Goal: Book appointment/travel/reservation

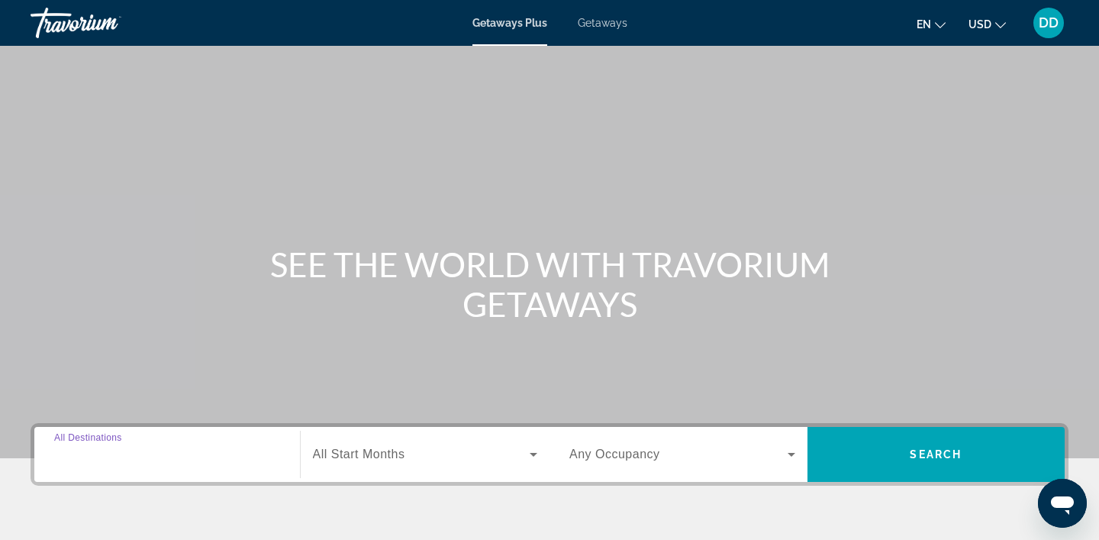
click at [219, 455] on input "Destination All Destinations" at bounding box center [167, 455] width 226 height 18
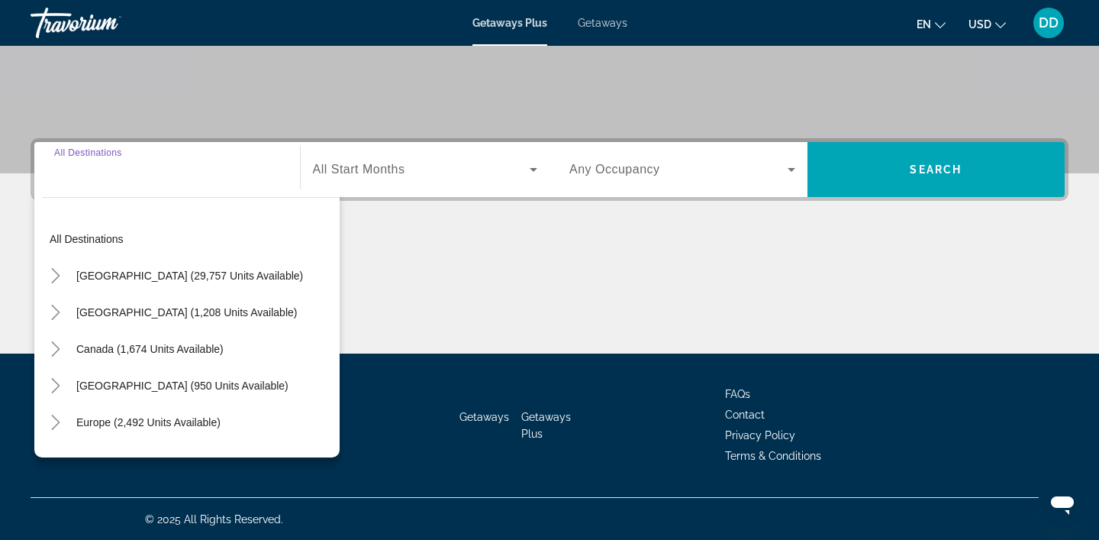
scroll to position [285, 0]
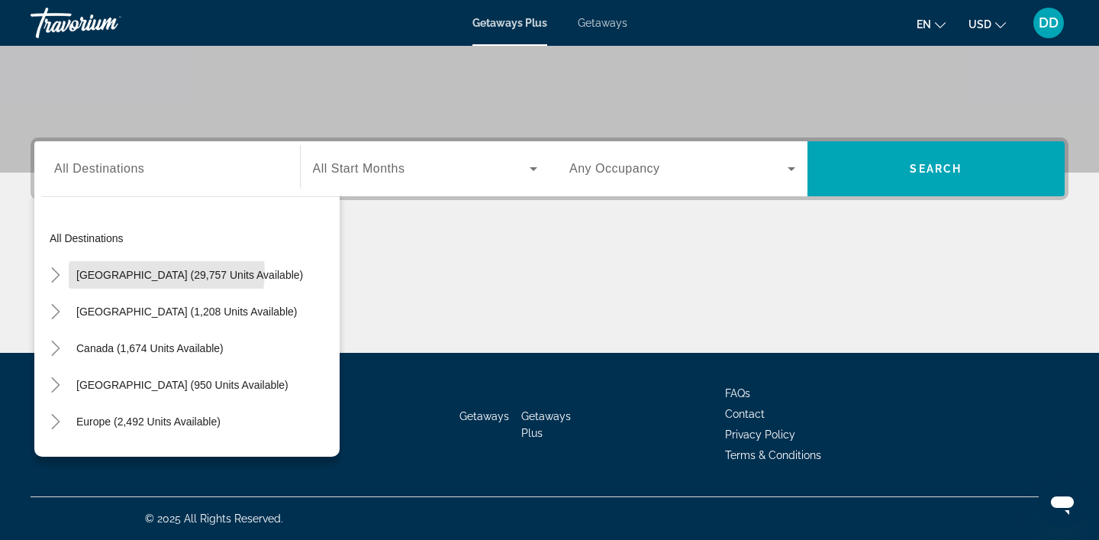
click at [159, 272] on span "[GEOGRAPHIC_DATA] (29,757 units available)" at bounding box center [189, 275] width 227 height 12
type input "**********"
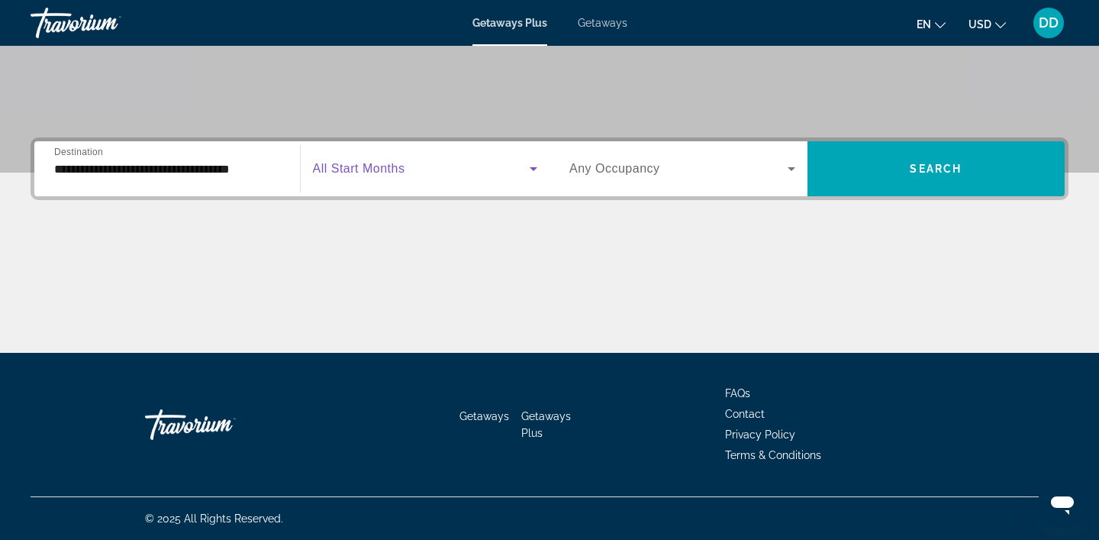
click at [533, 169] on icon "Search widget" at bounding box center [534, 169] width 8 height 4
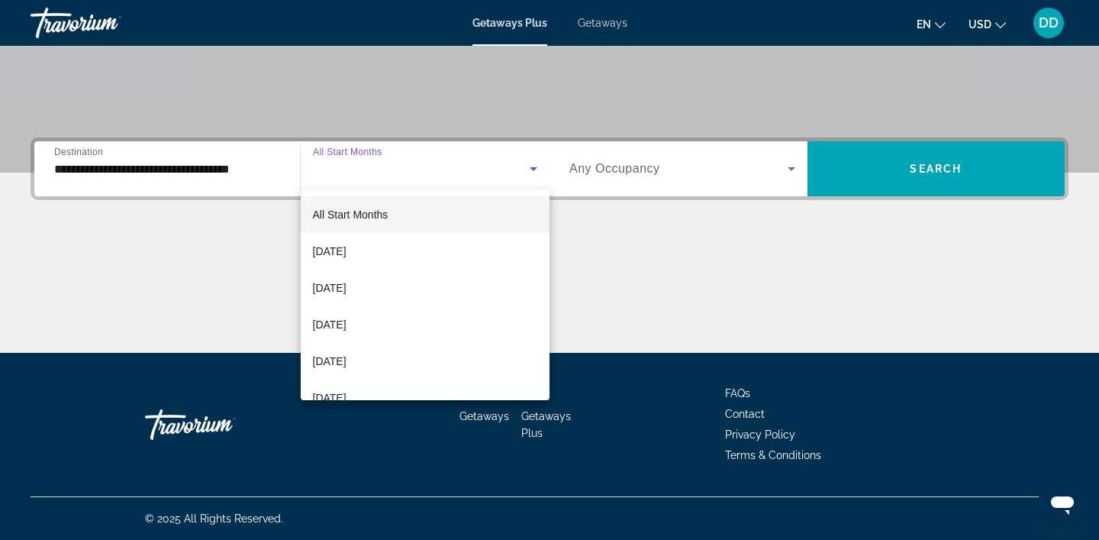
click at [347, 361] on span "[DATE]" at bounding box center [330, 361] width 34 height 18
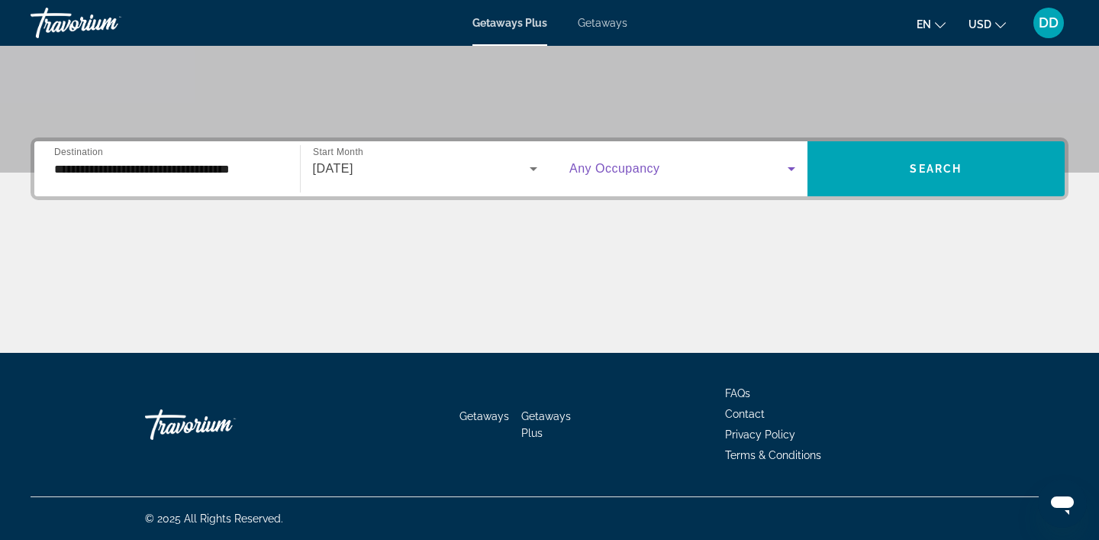
click at [784, 173] on icon "Search widget" at bounding box center [791, 169] width 18 height 18
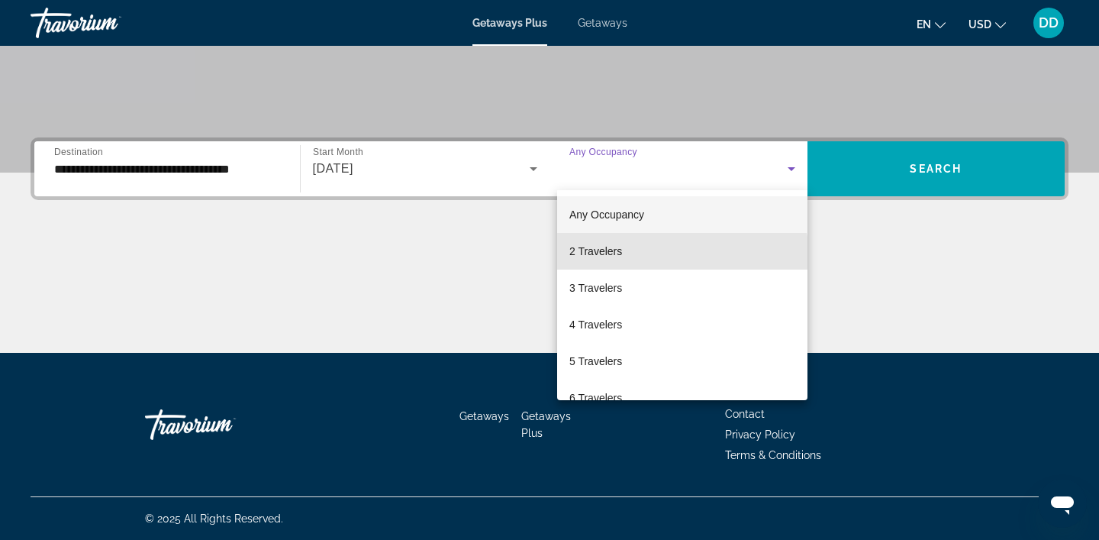
click at [618, 253] on span "2 Travelers" at bounding box center [595, 251] width 53 height 18
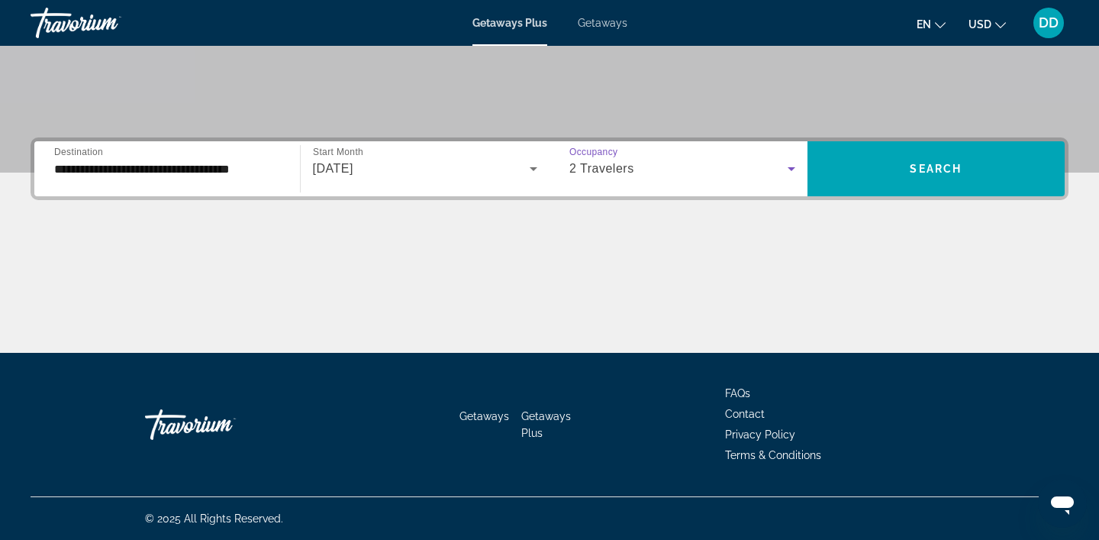
click at [945, 173] on span "Search" at bounding box center [936, 169] width 52 height 12
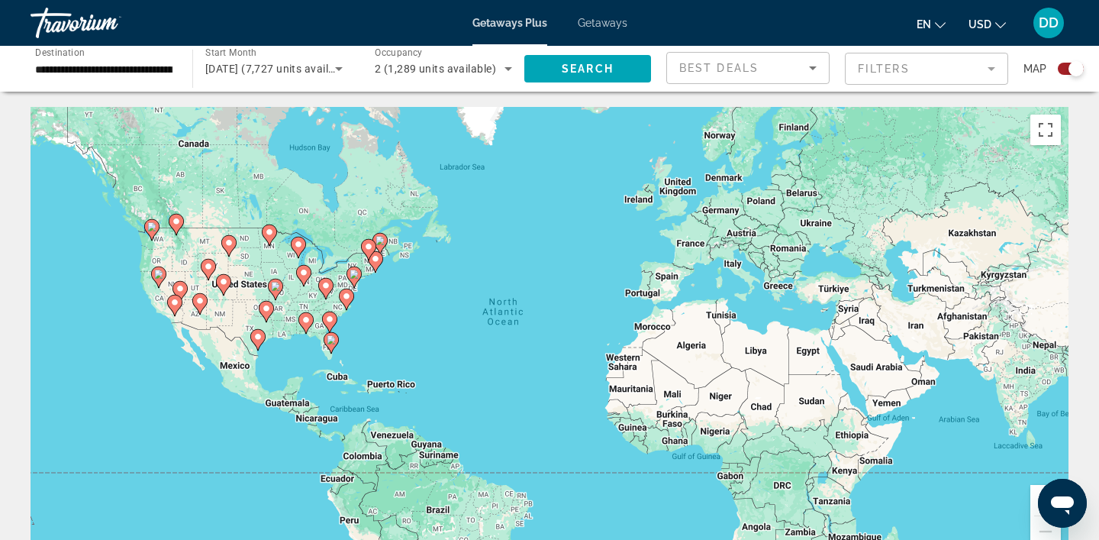
click at [990, 73] on mat-form-field "Filters" at bounding box center [926, 69] width 163 height 32
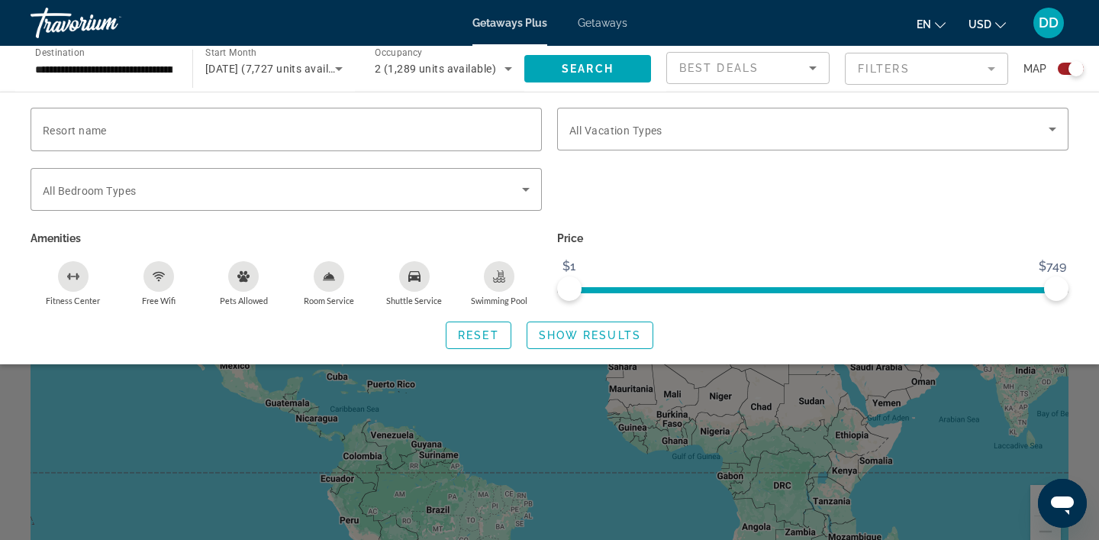
click at [1072, 65] on div "Search widget" at bounding box center [1076, 68] width 15 height 15
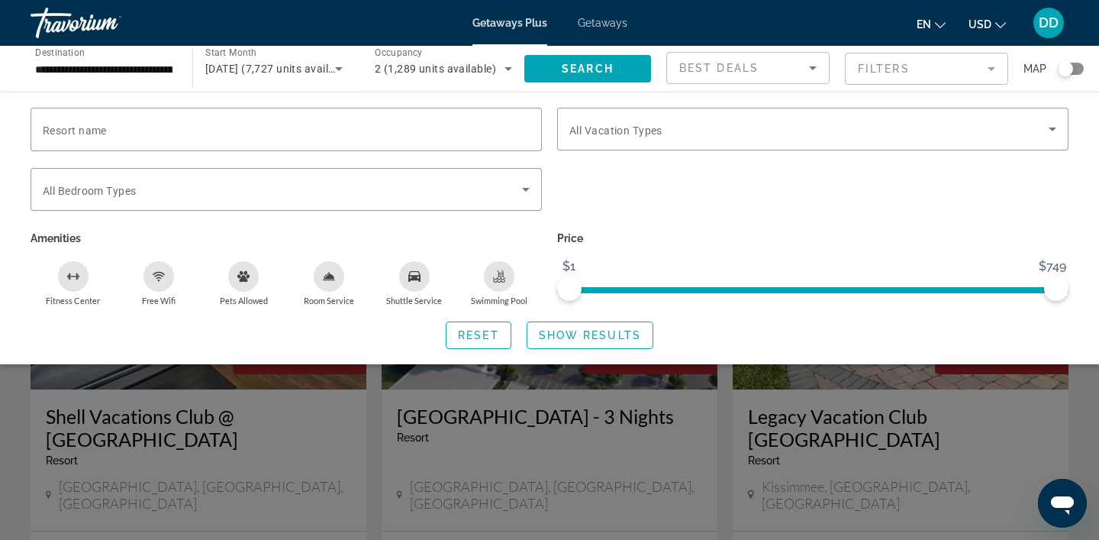
click at [73, 285] on div "Fitness Center" at bounding box center [73, 276] width 31 height 31
click at [493, 280] on icon "Swimming Pool" at bounding box center [499, 276] width 12 height 12
click at [594, 66] on span "Search" at bounding box center [588, 69] width 52 height 12
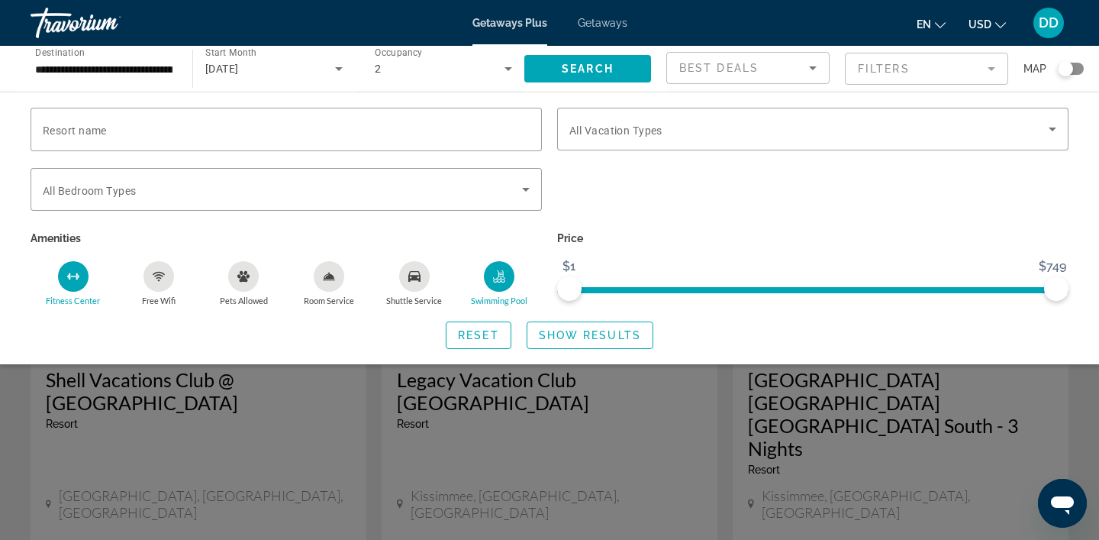
scroll to position [36, 0]
click at [281, 439] on div "Search widget" at bounding box center [549, 384] width 1099 height 311
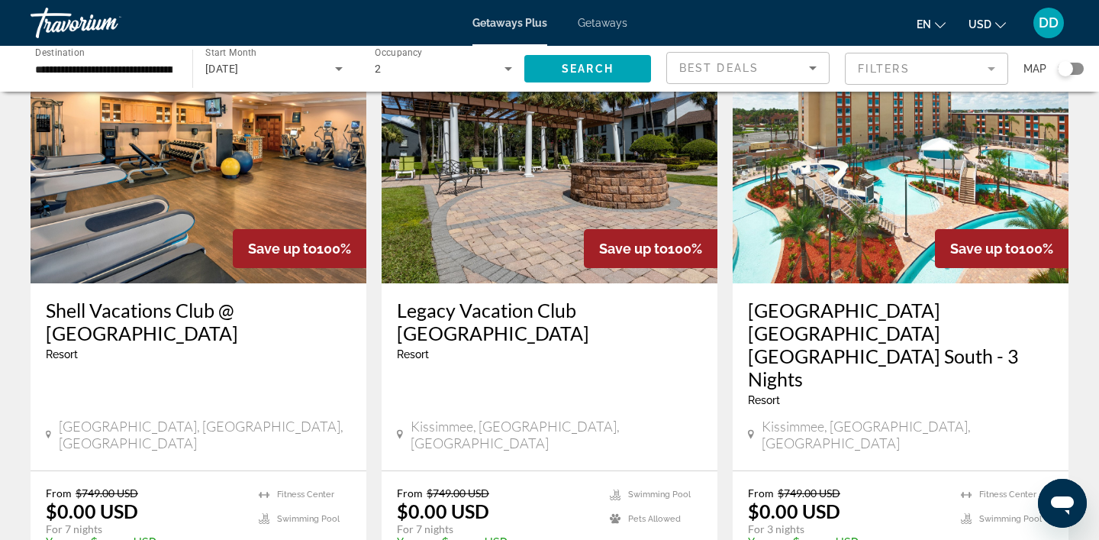
scroll to position [105, 0]
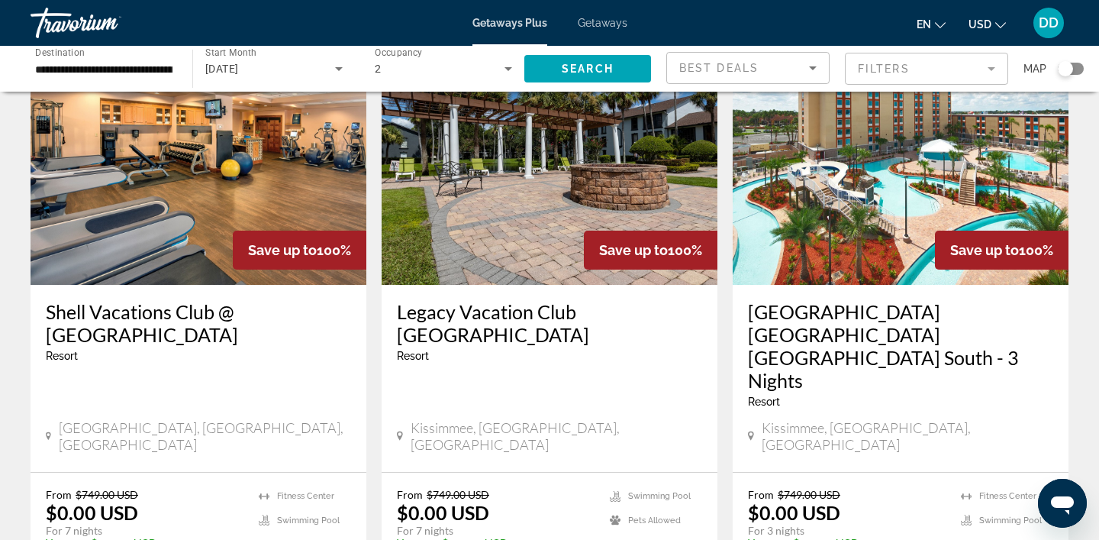
click at [277, 212] on img "Main content" at bounding box center [199, 162] width 336 height 244
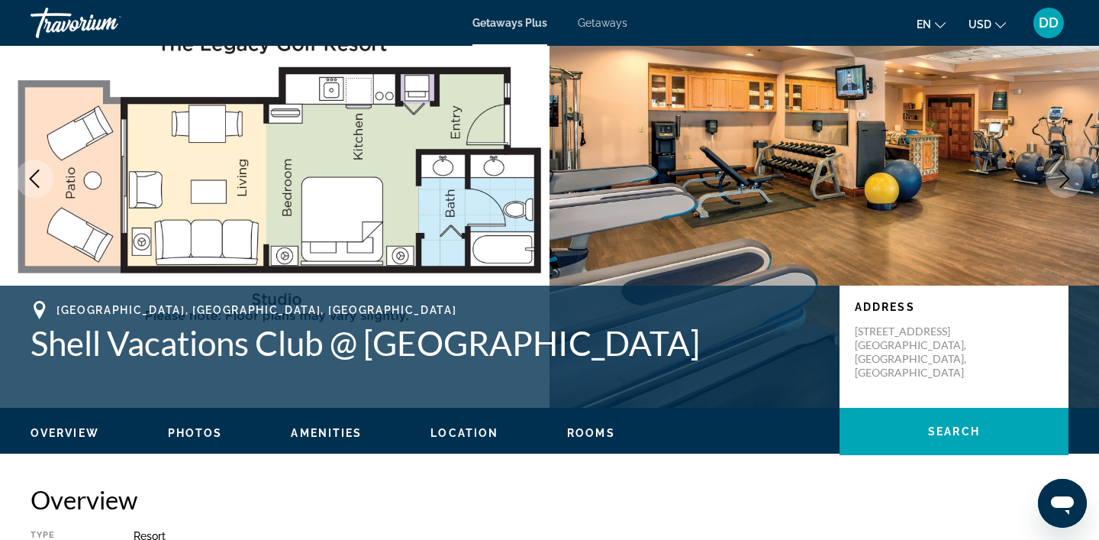
scroll to position [253, 0]
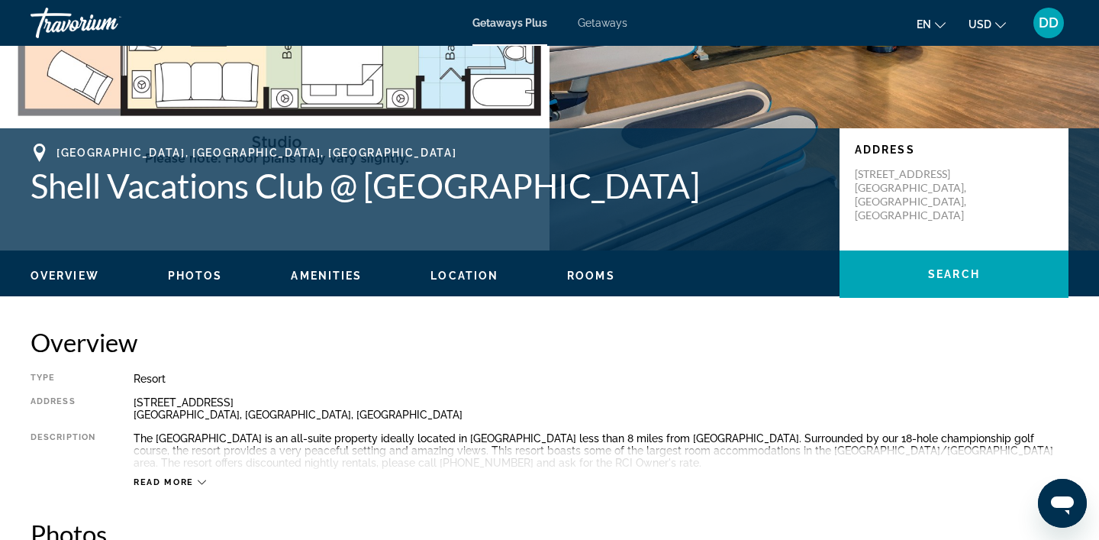
click at [185, 278] on span "Photos" at bounding box center [195, 275] width 55 height 12
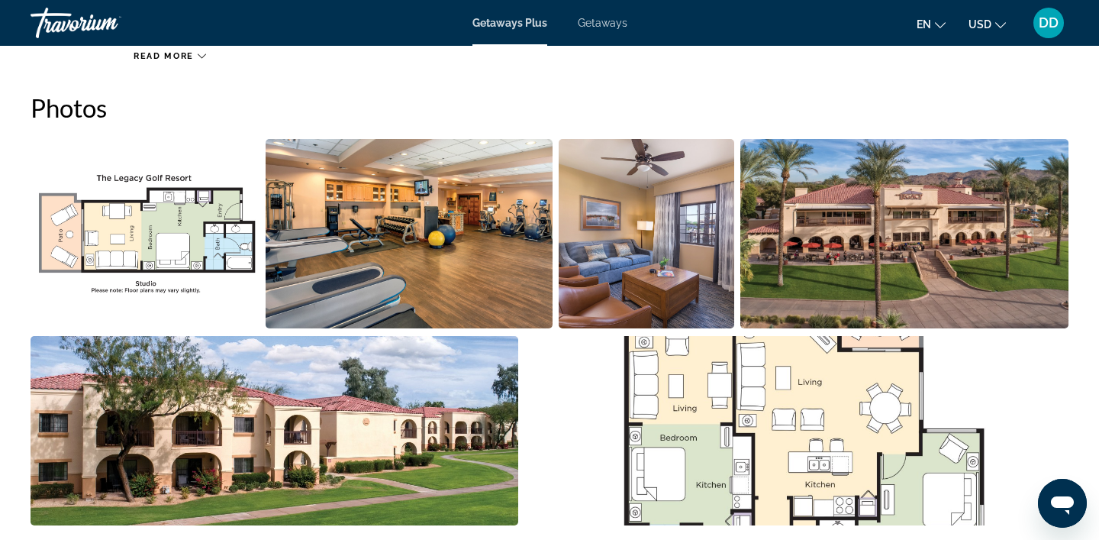
scroll to position [680, 0]
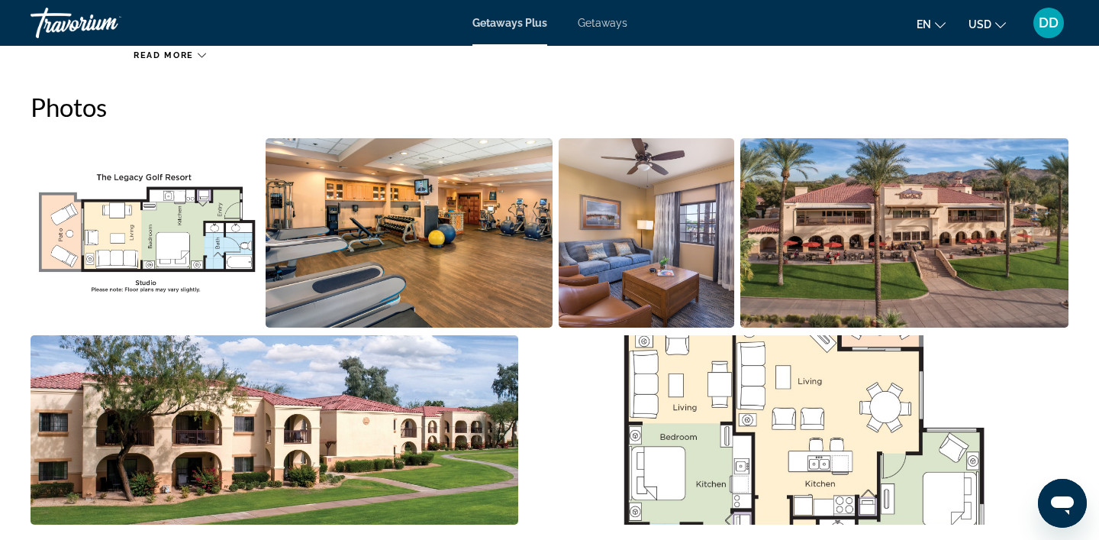
click at [348, 295] on img "Open full-screen image slider" at bounding box center [409, 232] width 286 height 189
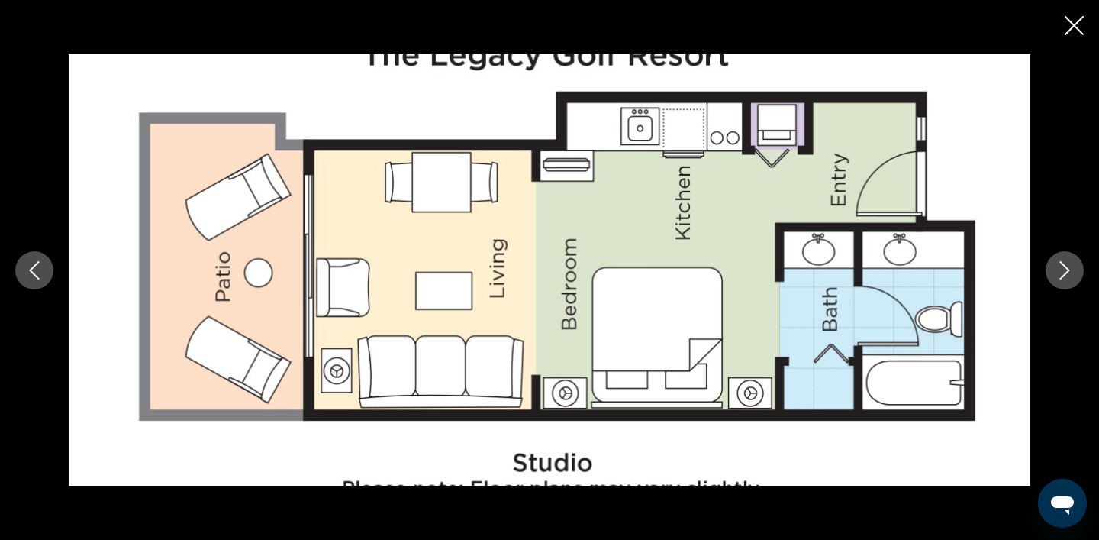
click at [1069, 279] on button "Next image" at bounding box center [1065, 270] width 38 height 38
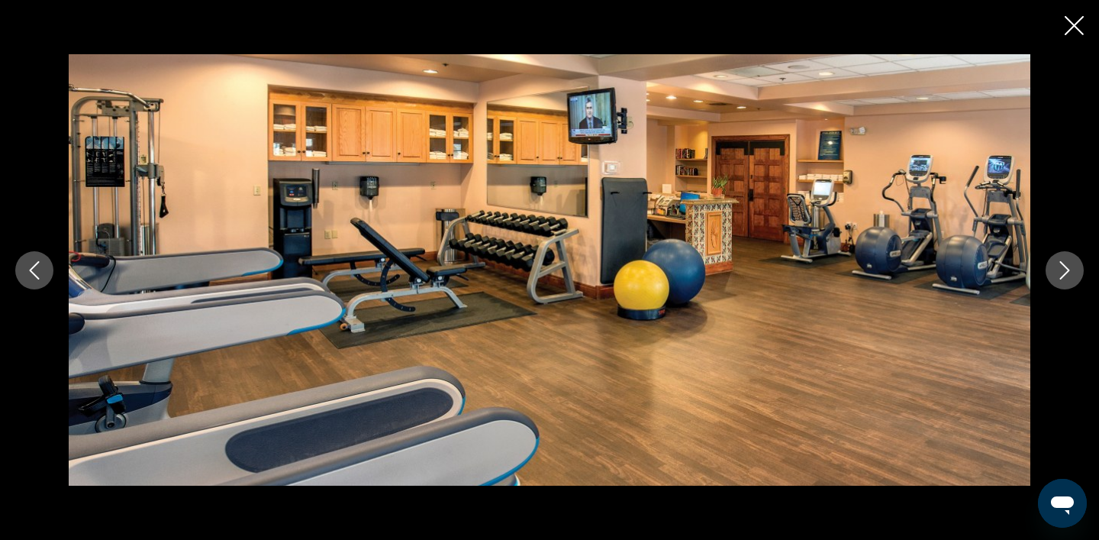
click at [1069, 279] on button "Next image" at bounding box center [1065, 270] width 38 height 38
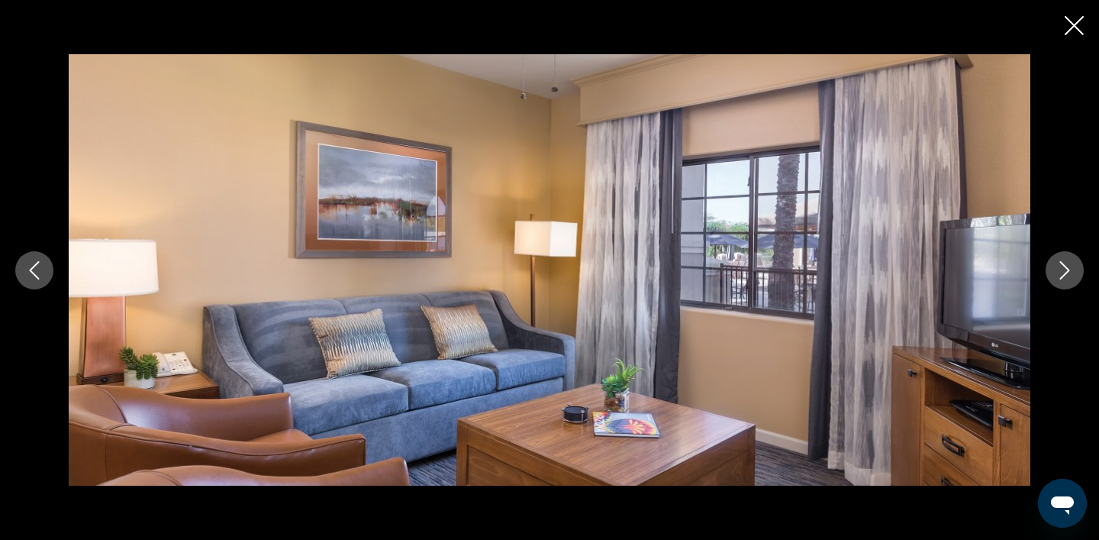
click at [1069, 279] on button "Next image" at bounding box center [1065, 270] width 38 height 38
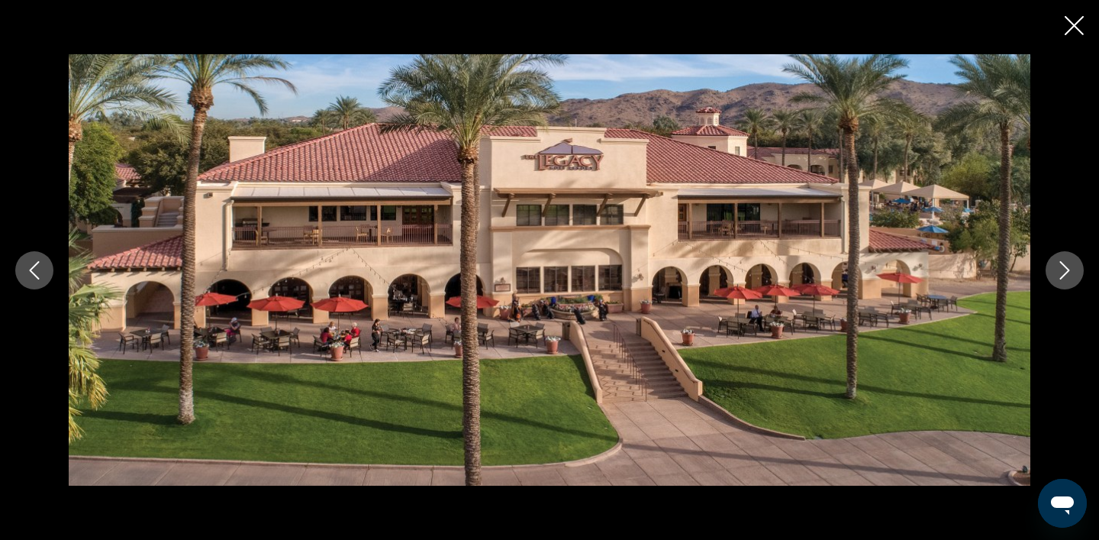
click at [1070, 287] on button "Next image" at bounding box center [1065, 270] width 38 height 38
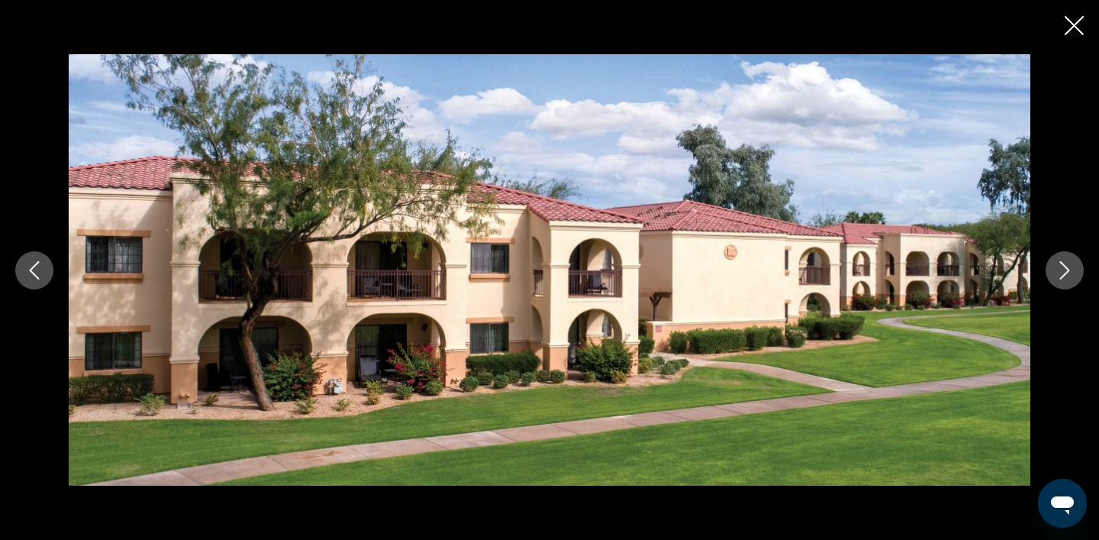
click at [1073, 276] on icon "Next image" at bounding box center [1065, 270] width 18 height 18
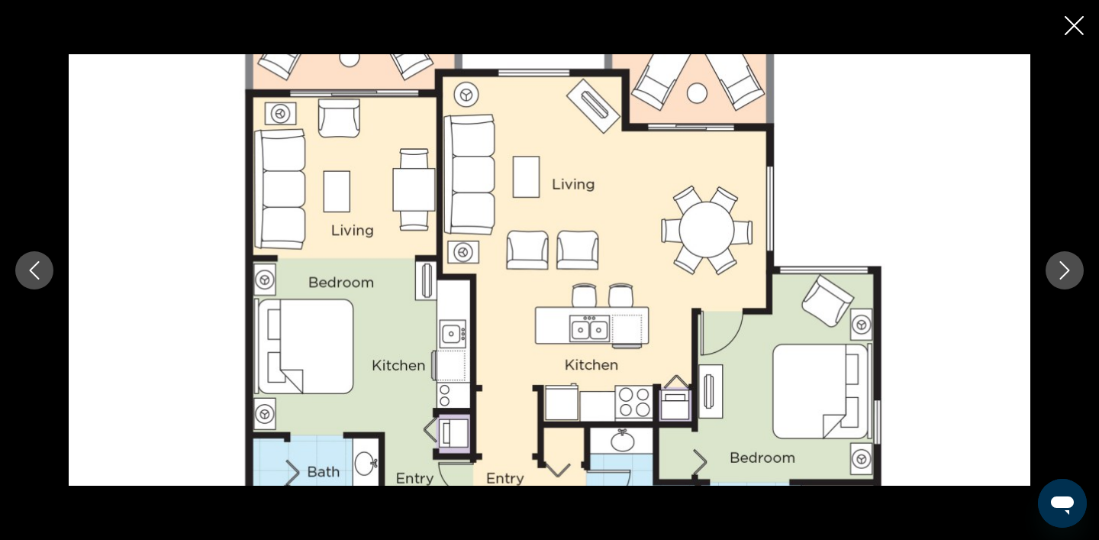
click at [1073, 276] on icon "Next image" at bounding box center [1065, 270] width 18 height 18
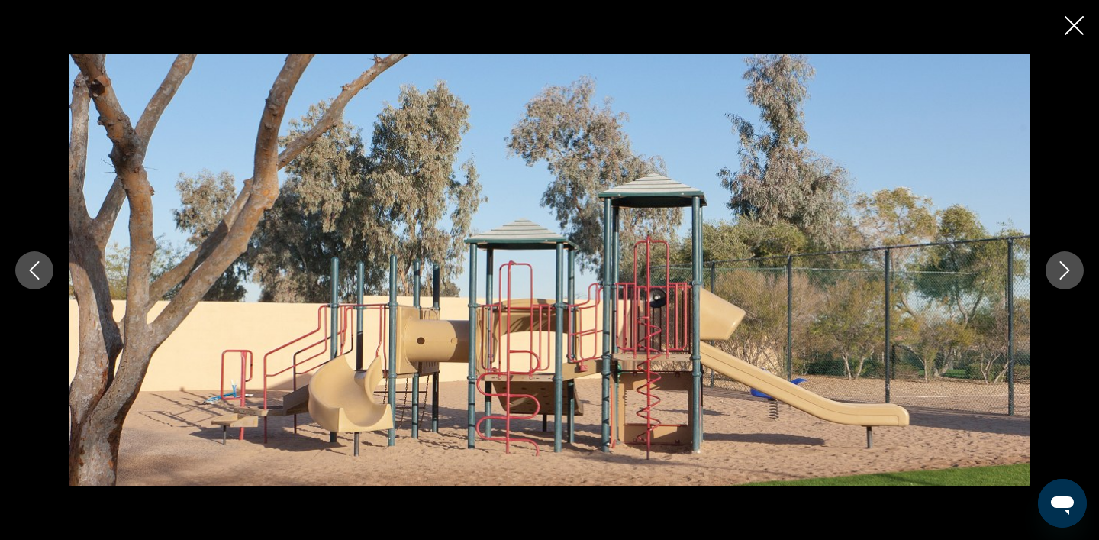
drag, startPoint x: 0, startPoint y: 0, endPoint x: 1073, endPoint y: 276, distance: 1108.0
click at [1073, 276] on icon "Next image" at bounding box center [1065, 270] width 18 height 18
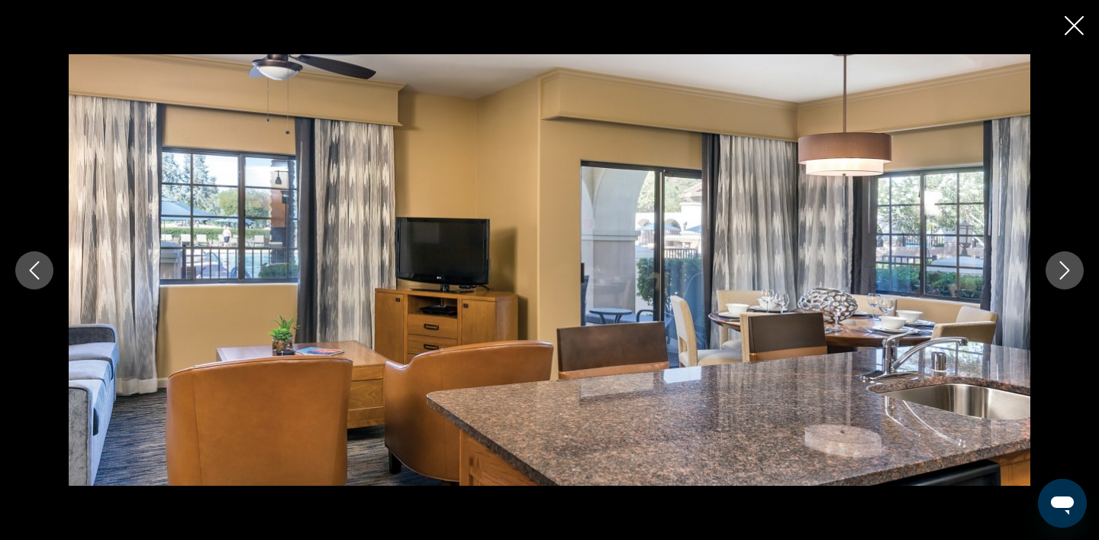
click at [1065, 273] on icon "Next image" at bounding box center [1065, 270] width 10 height 18
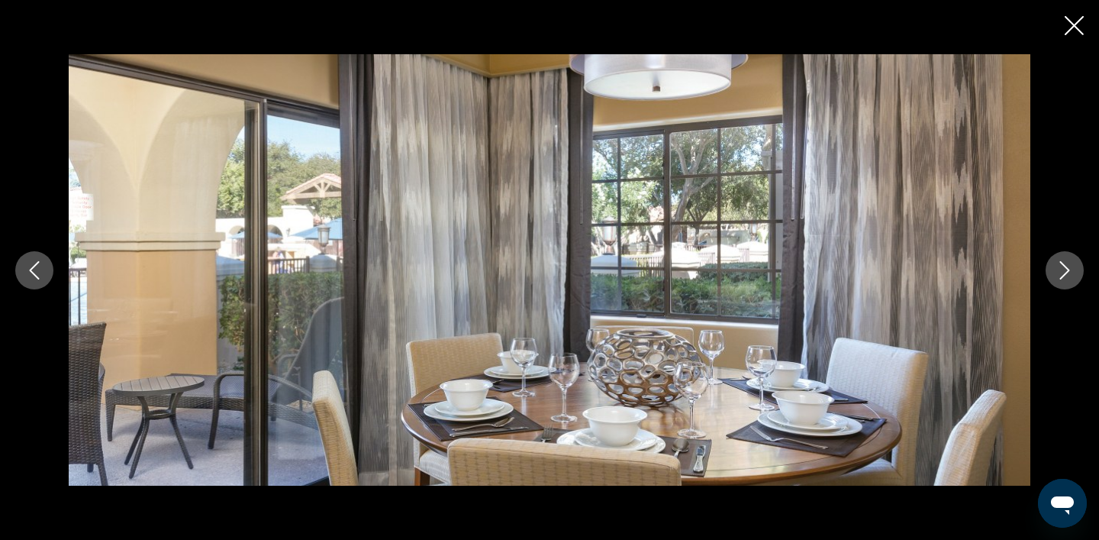
click at [1065, 273] on icon "Next image" at bounding box center [1065, 270] width 10 height 18
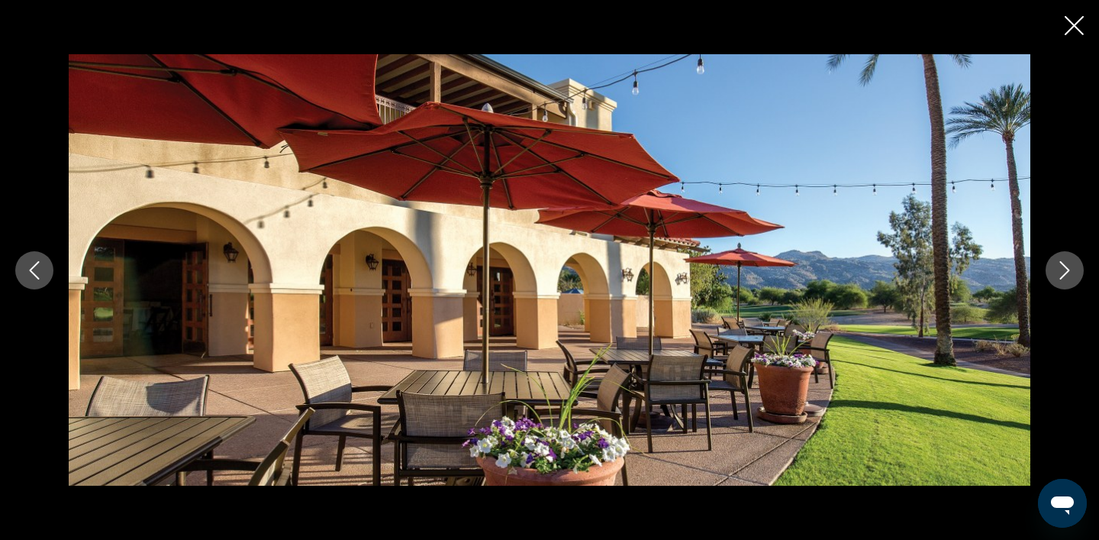
click at [1065, 273] on icon "Next image" at bounding box center [1065, 270] width 10 height 18
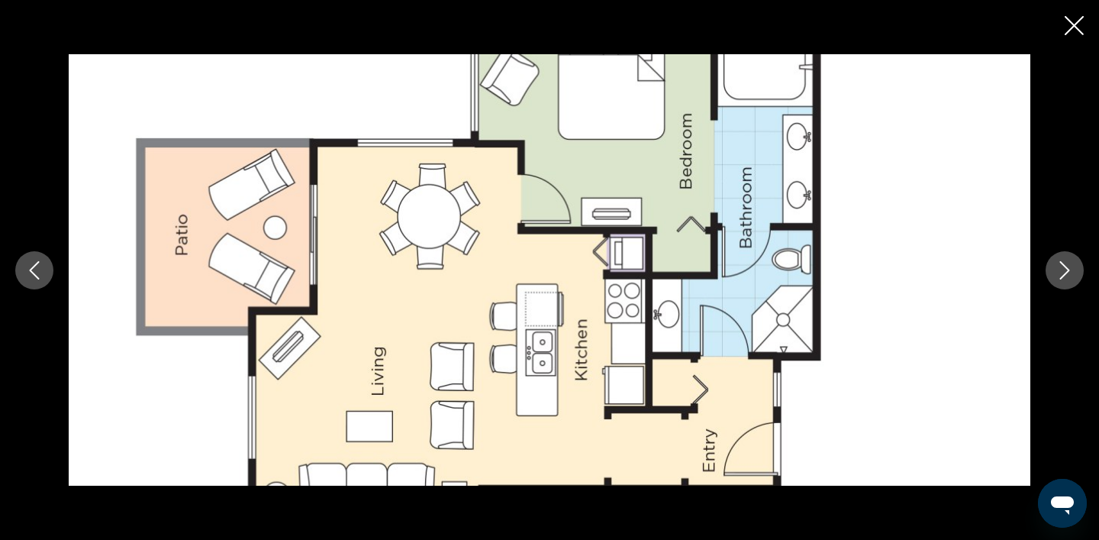
click at [1065, 273] on icon "Next image" at bounding box center [1065, 270] width 10 height 18
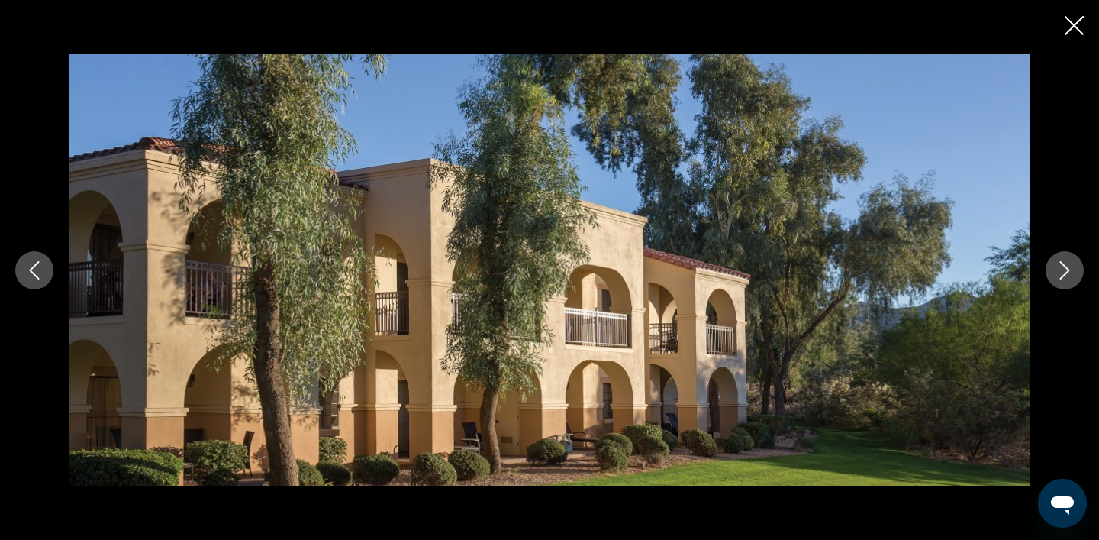
click at [1065, 273] on icon "Next image" at bounding box center [1065, 270] width 10 height 18
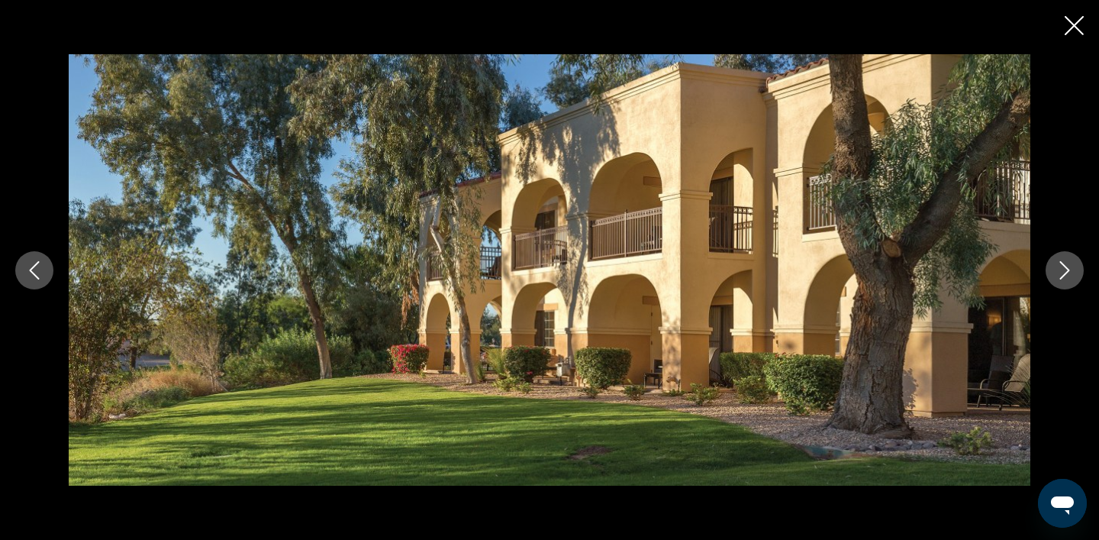
click at [1065, 273] on icon "Next image" at bounding box center [1065, 270] width 10 height 18
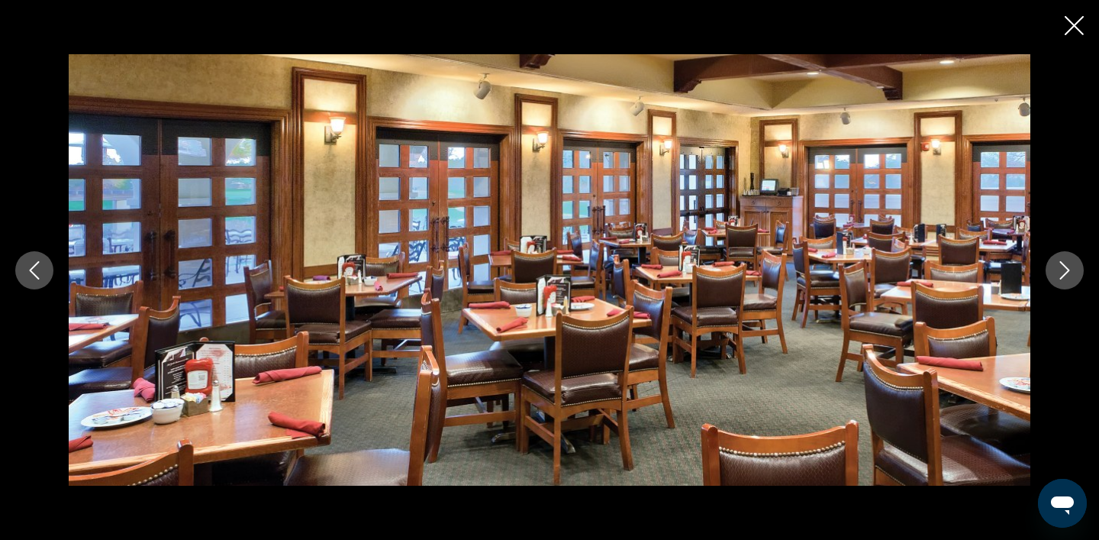
click at [1065, 273] on icon "Next image" at bounding box center [1065, 270] width 10 height 18
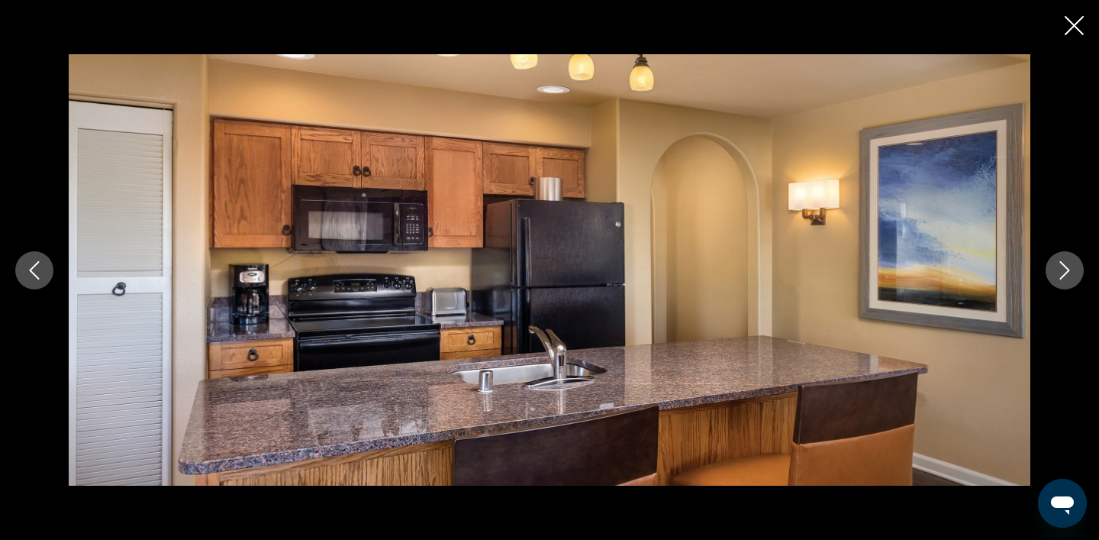
click at [1065, 273] on icon "Next image" at bounding box center [1065, 270] width 10 height 18
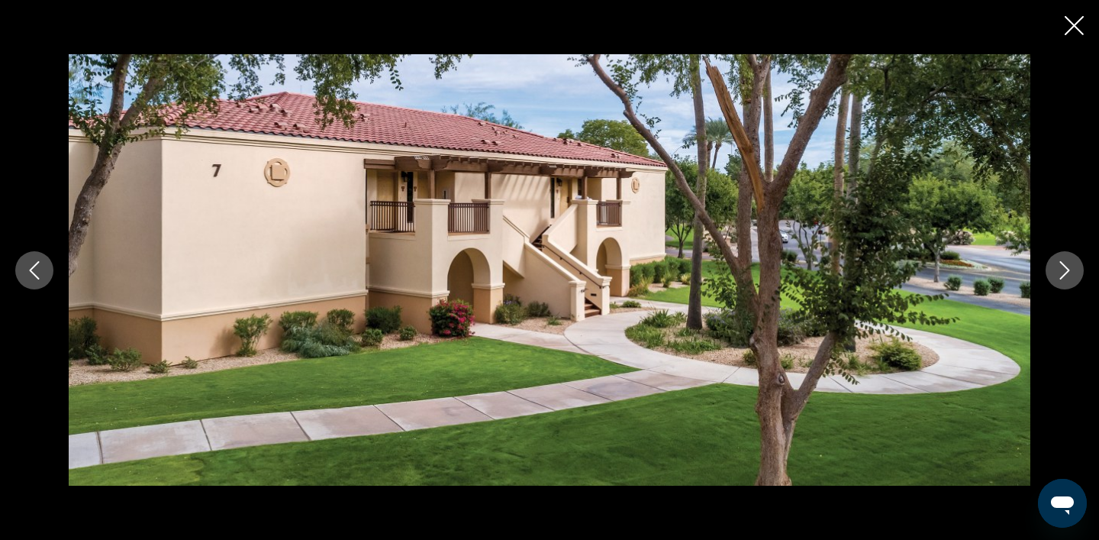
click at [1066, 273] on icon "Next image" at bounding box center [1065, 270] width 18 height 18
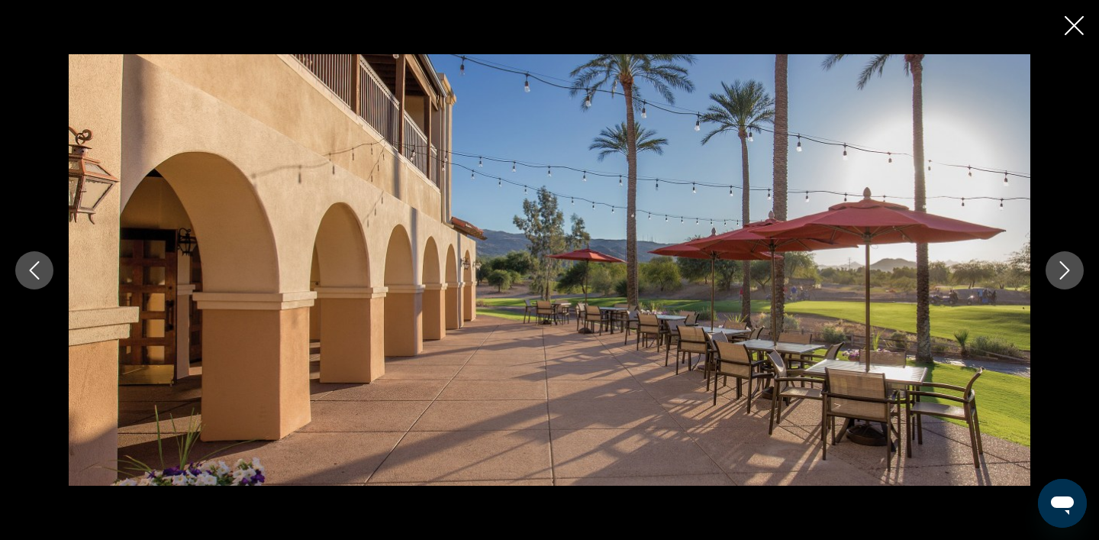
click at [1066, 274] on icon "Next image" at bounding box center [1065, 270] width 18 height 18
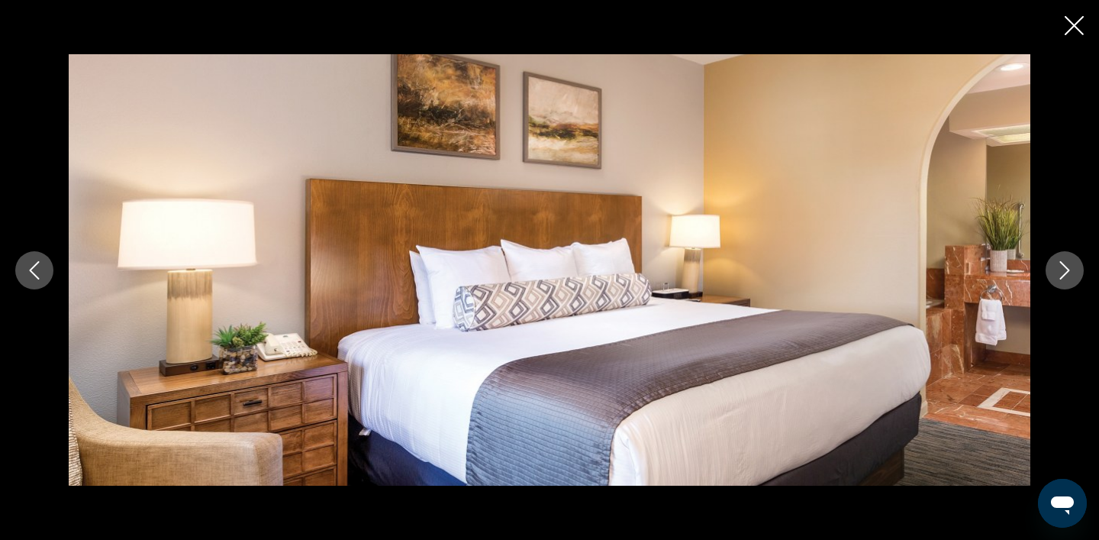
click at [1067, 271] on icon "Next image" at bounding box center [1065, 270] width 10 height 18
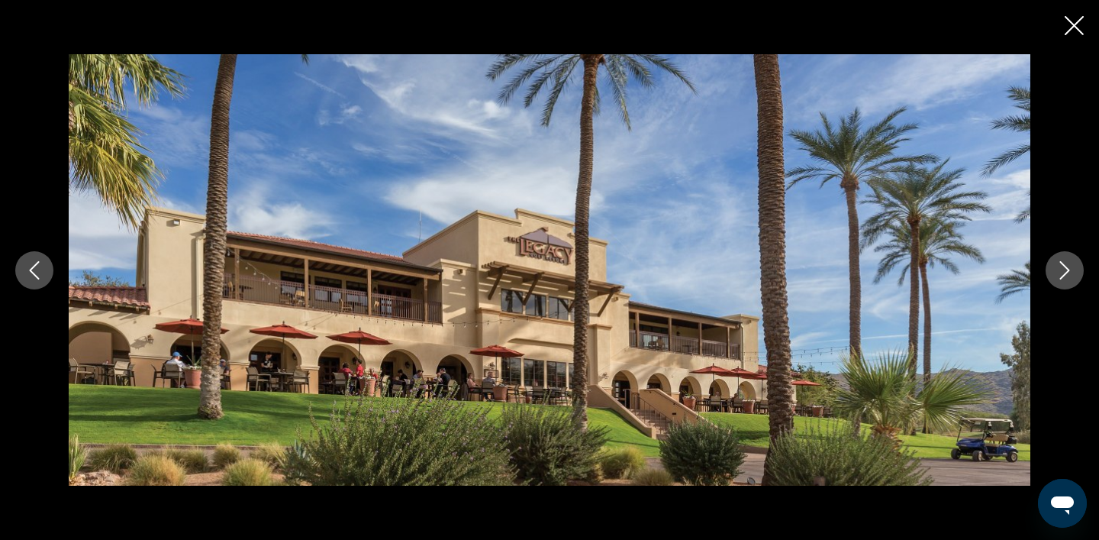
click at [1067, 271] on icon "Next image" at bounding box center [1065, 270] width 10 height 18
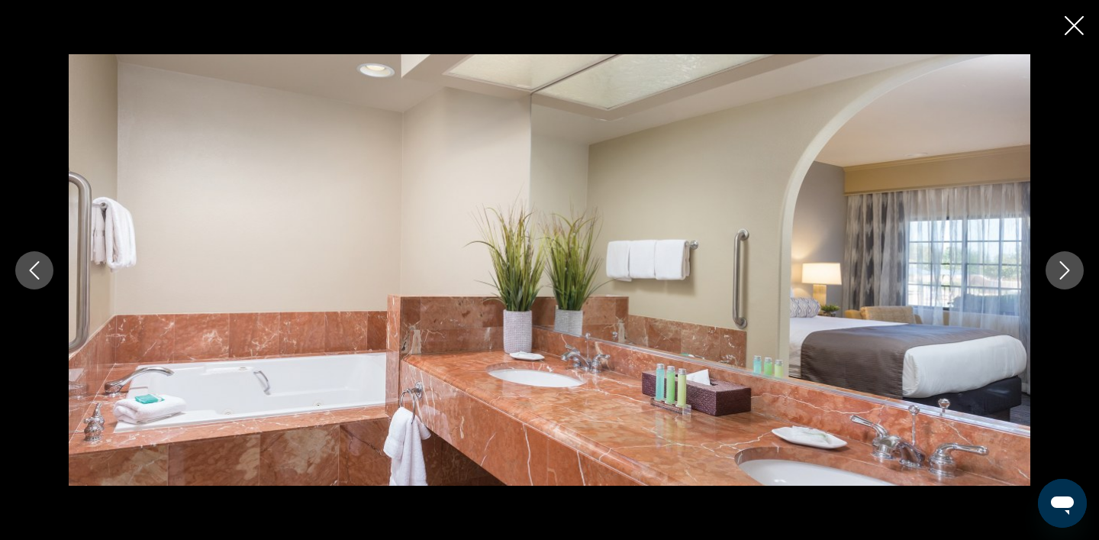
click at [1067, 271] on icon "Next image" at bounding box center [1065, 270] width 10 height 18
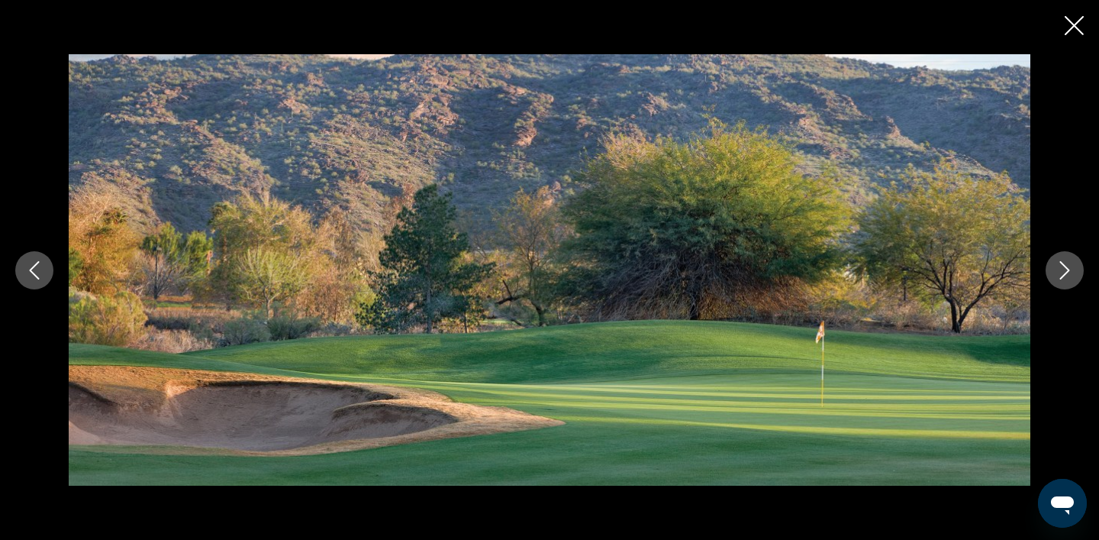
click at [1067, 271] on icon "Next image" at bounding box center [1065, 270] width 10 height 18
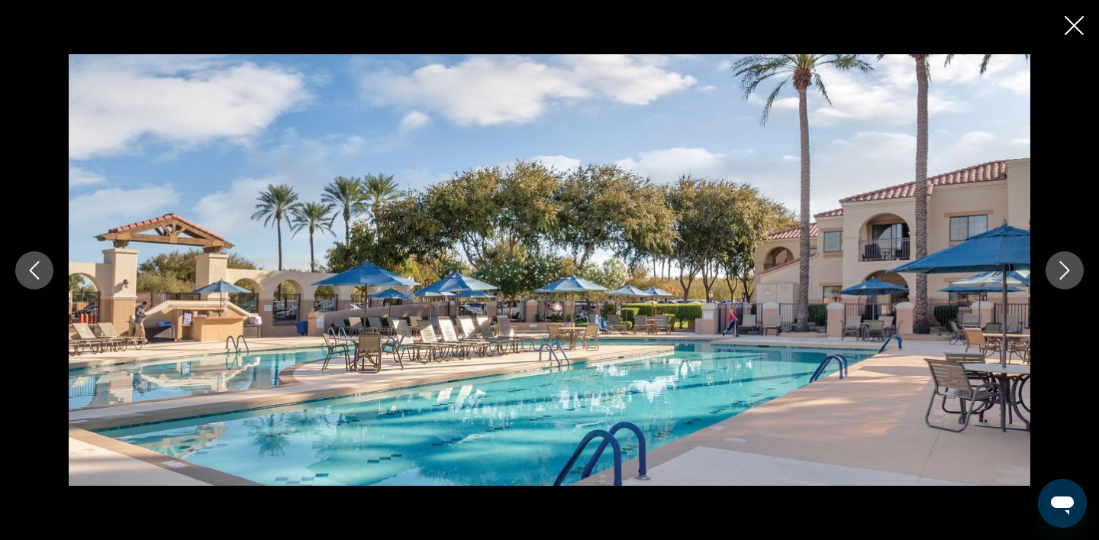
click at [1067, 271] on icon "Next image" at bounding box center [1065, 270] width 10 height 18
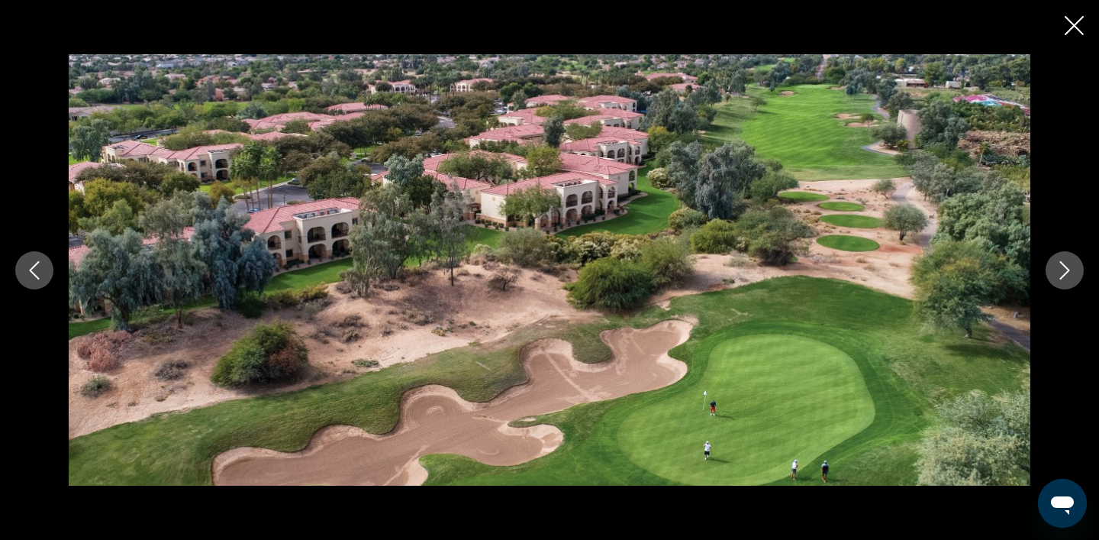
click at [1067, 271] on icon "Next image" at bounding box center [1065, 270] width 10 height 18
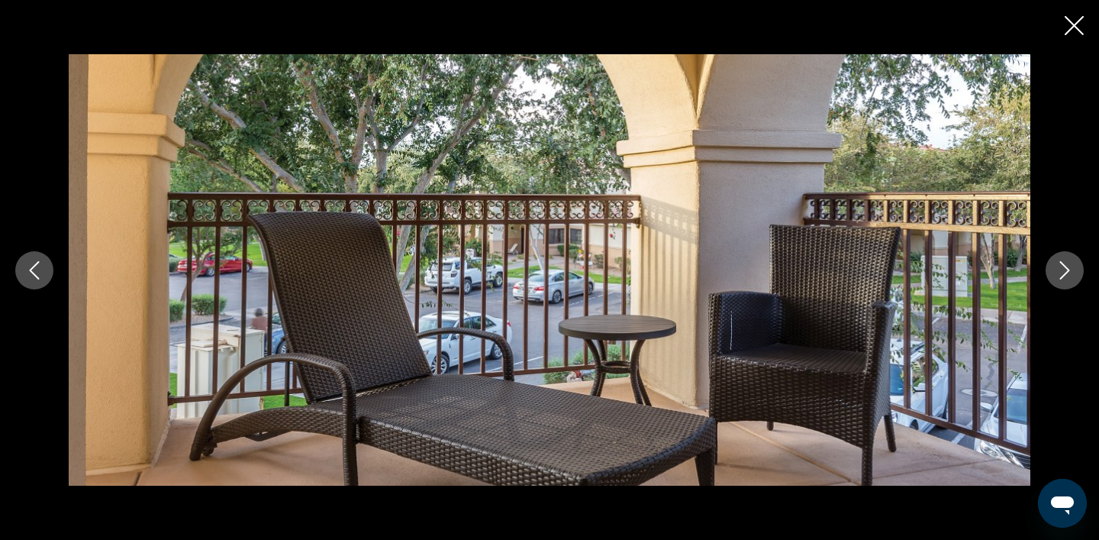
click at [1071, 275] on icon "Next image" at bounding box center [1065, 270] width 18 height 18
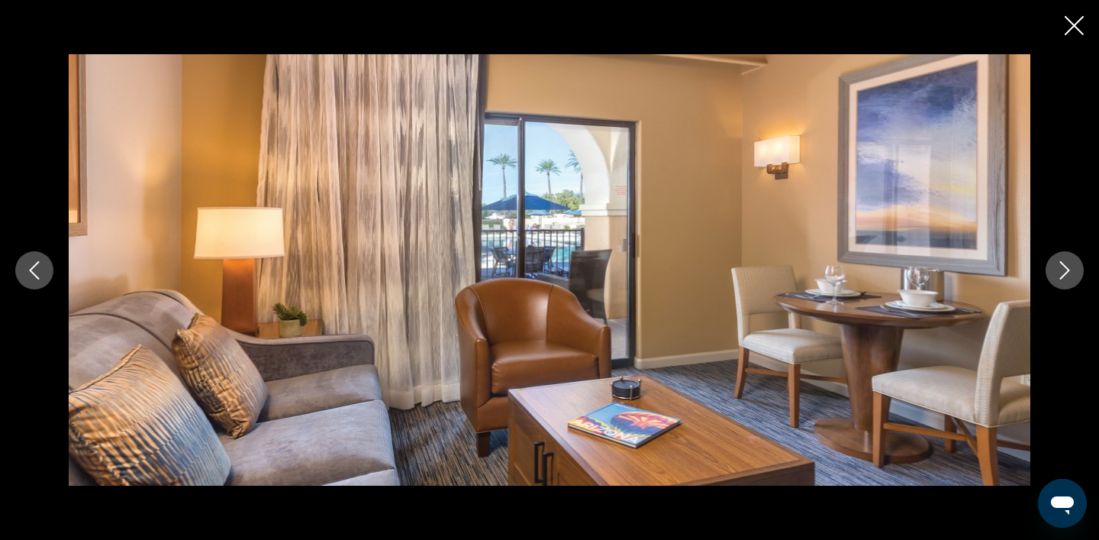
click at [1073, 278] on icon "Next image" at bounding box center [1065, 270] width 18 height 18
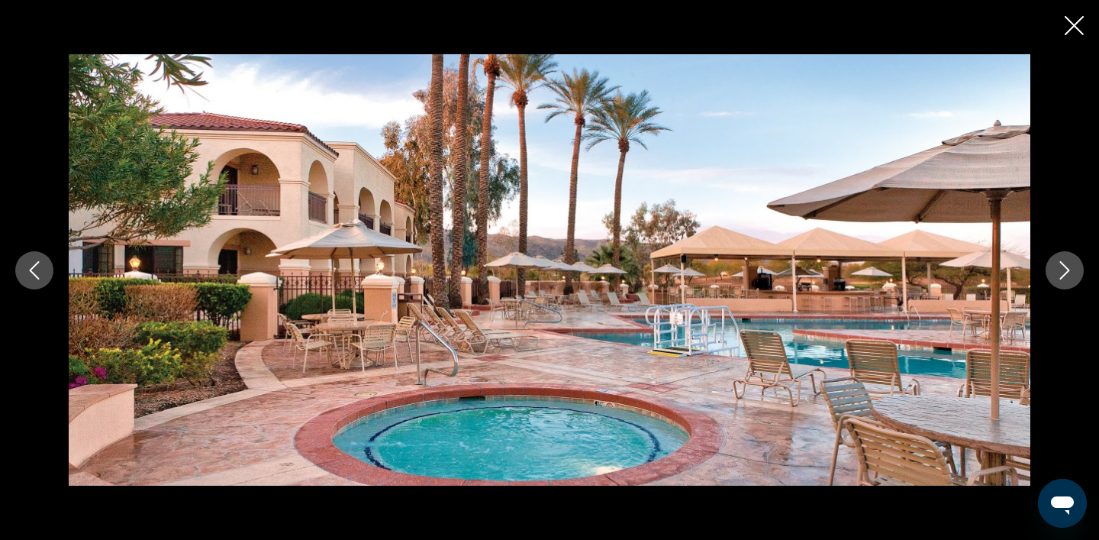
click at [1073, 278] on icon "Next image" at bounding box center [1065, 270] width 18 height 18
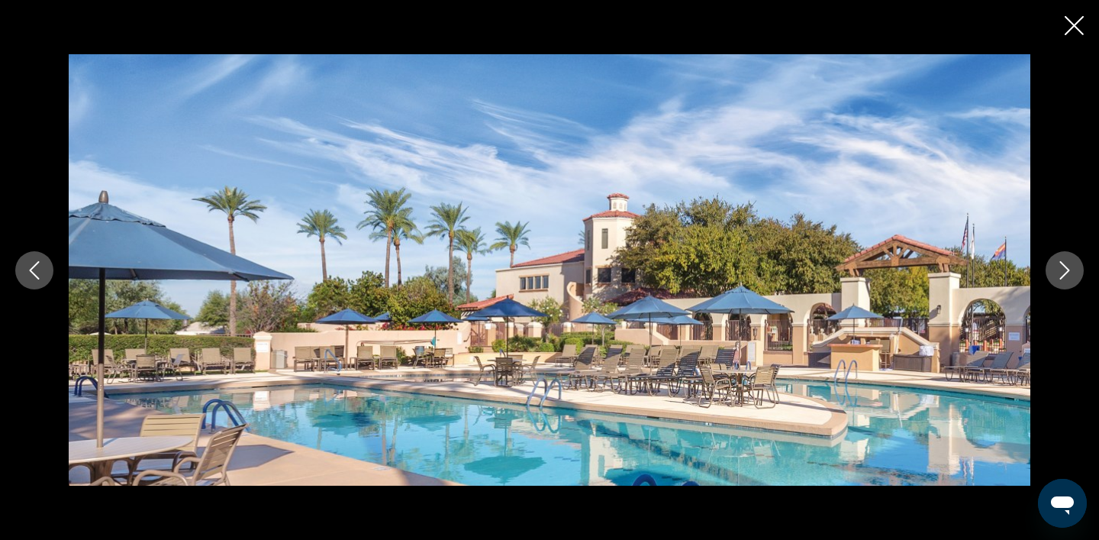
click at [1075, 279] on button "Next image" at bounding box center [1065, 270] width 38 height 38
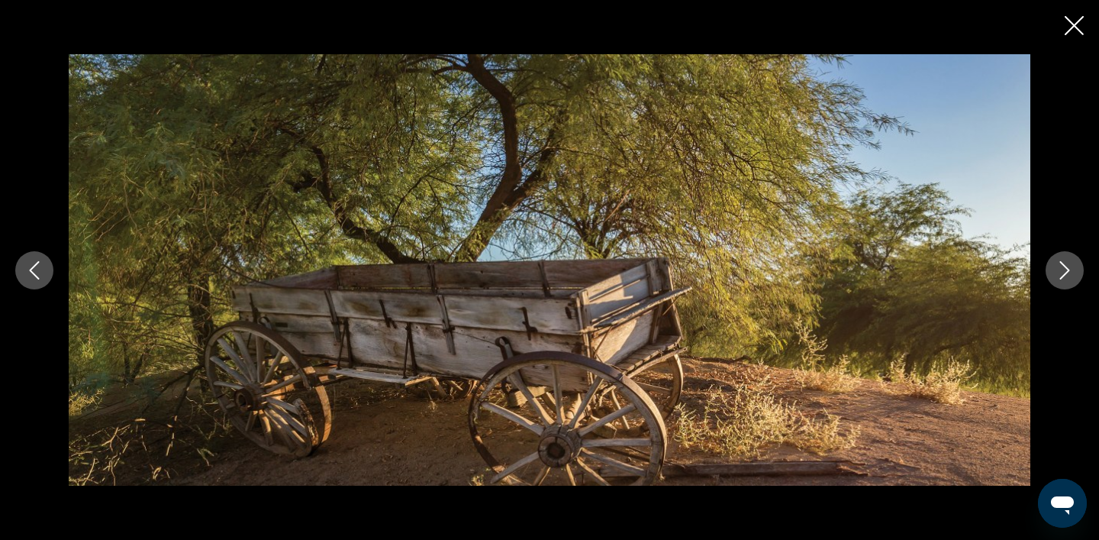
click at [1075, 280] on button "Next image" at bounding box center [1065, 270] width 38 height 38
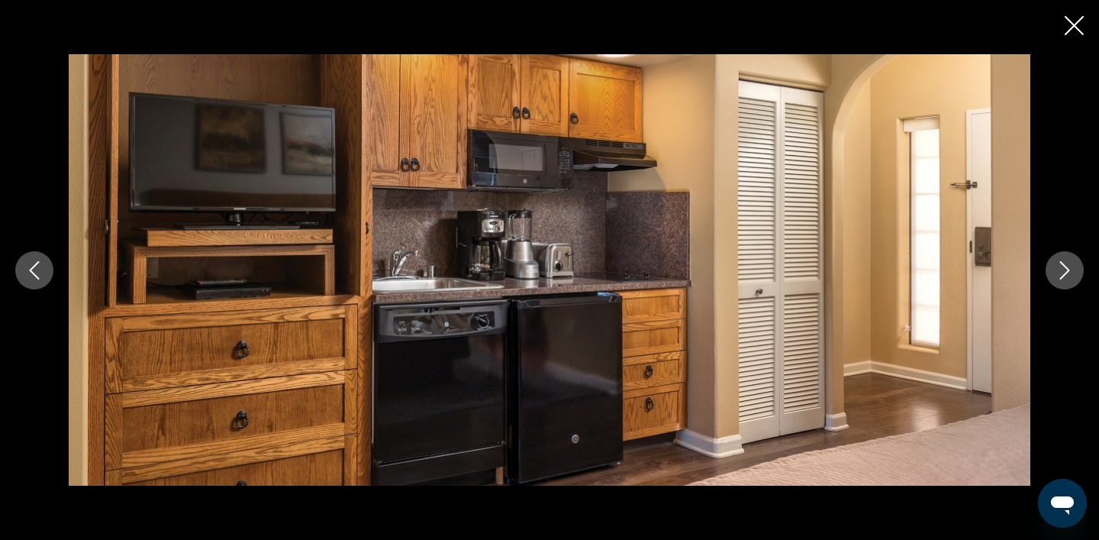
click at [1075, 279] on button "Next image" at bounding box center [1065, 270] width 38 height 38
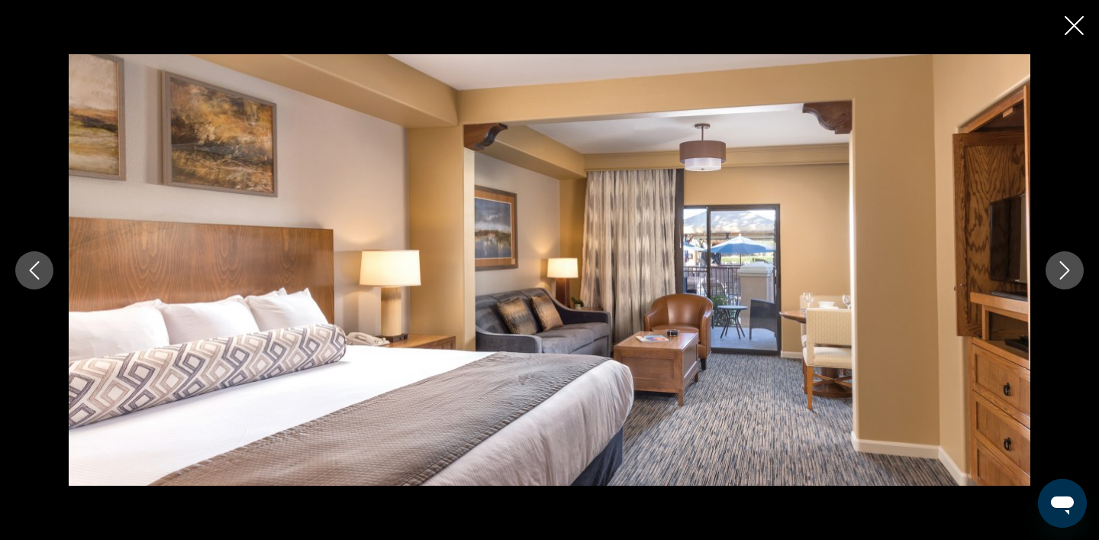
click at [1075, 279] on button "Next image" at bounding box center [1065, 270] width 38 height 38
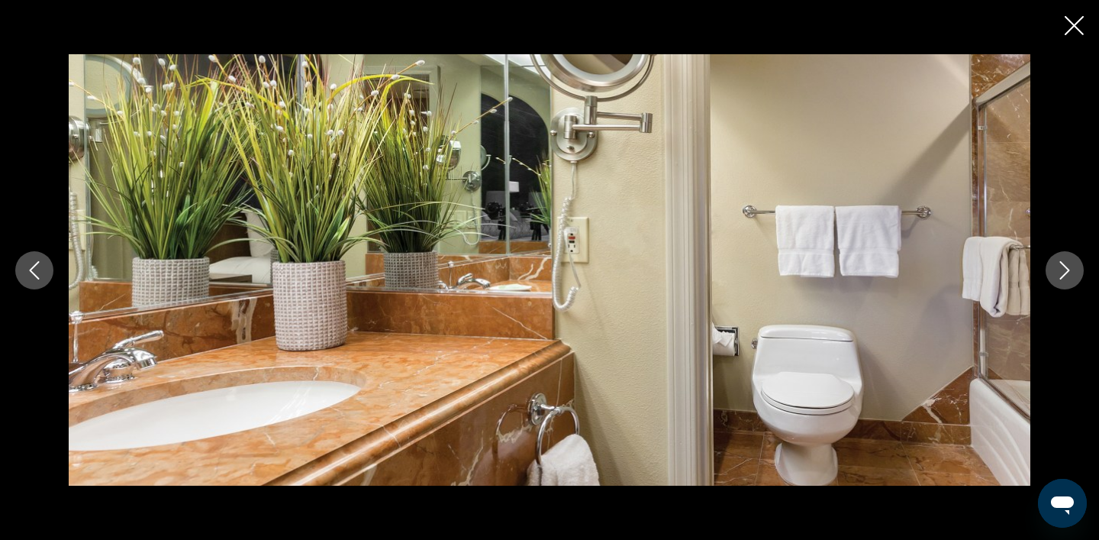
click at [1075, 279] on button "Next image" at bounding box center [1065, 270] width 38 height 38
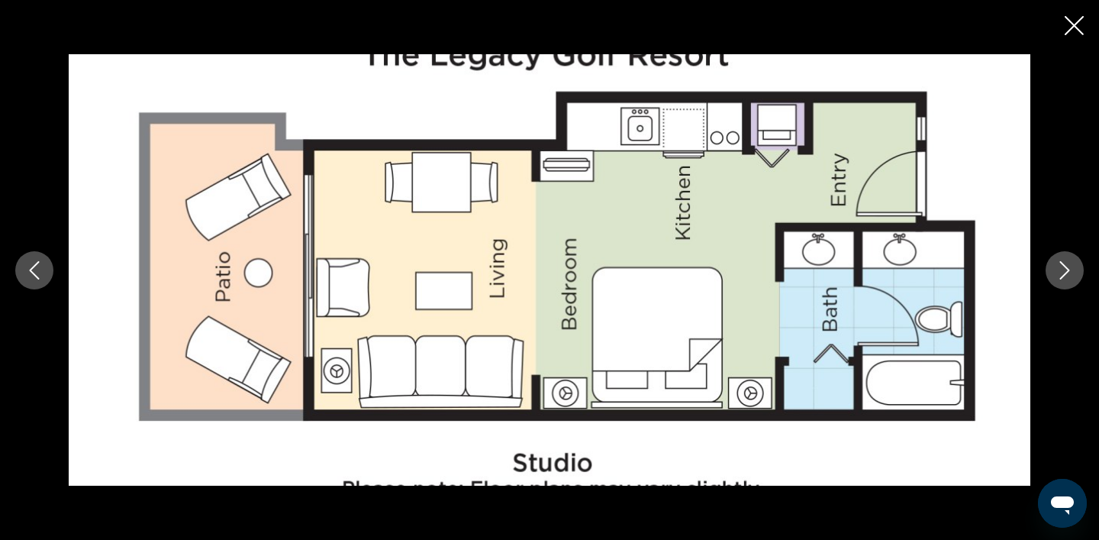
click at [1075, 279] on button "Next image" at bounding box center [1065, 270] width 38 height 38
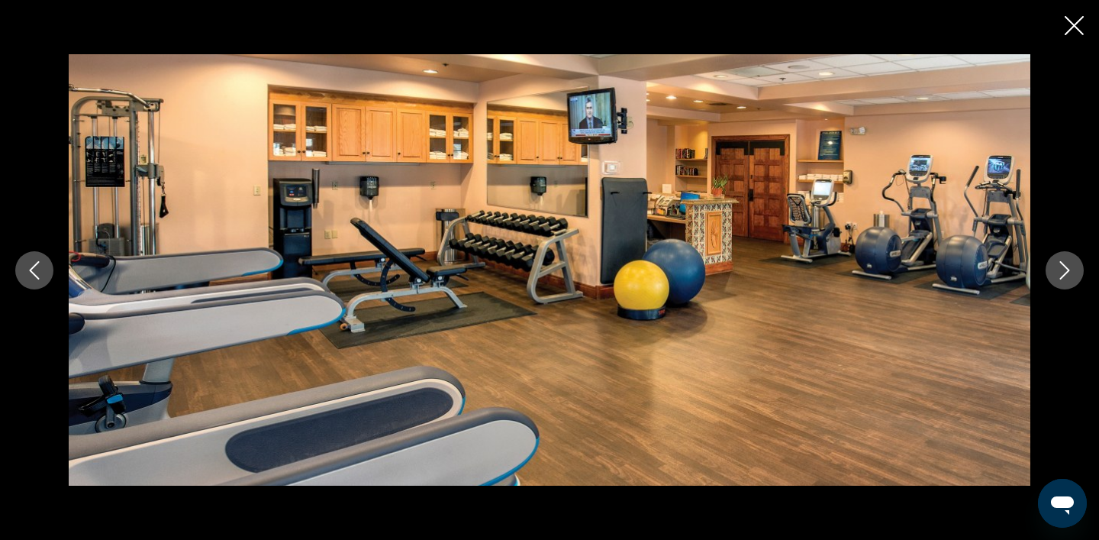
click at [1081, 23] on icon "Close slideshow" at bounding box center [1074, 25] width 19 height 19
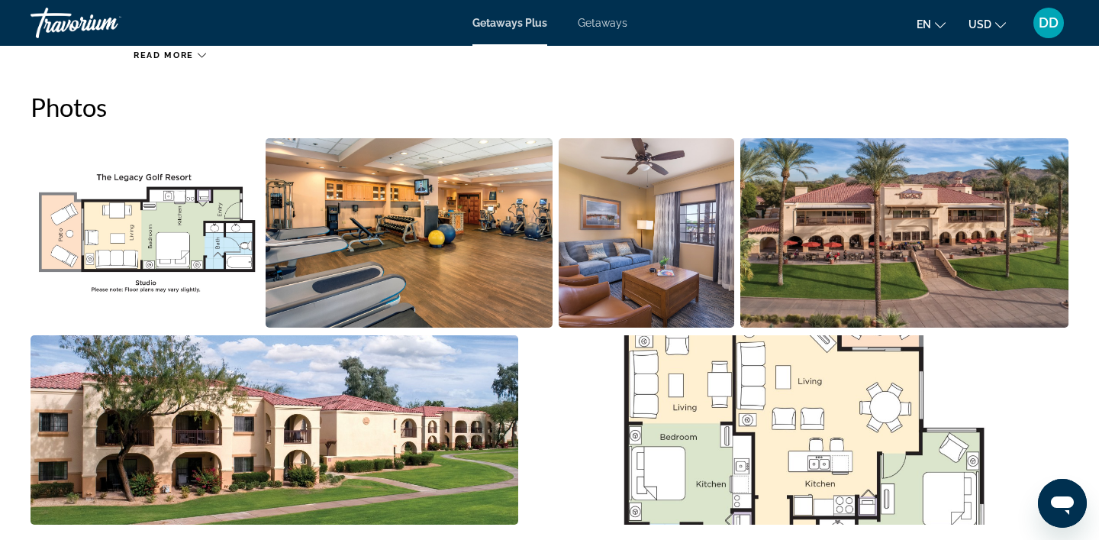
scroll to position [0, 0]
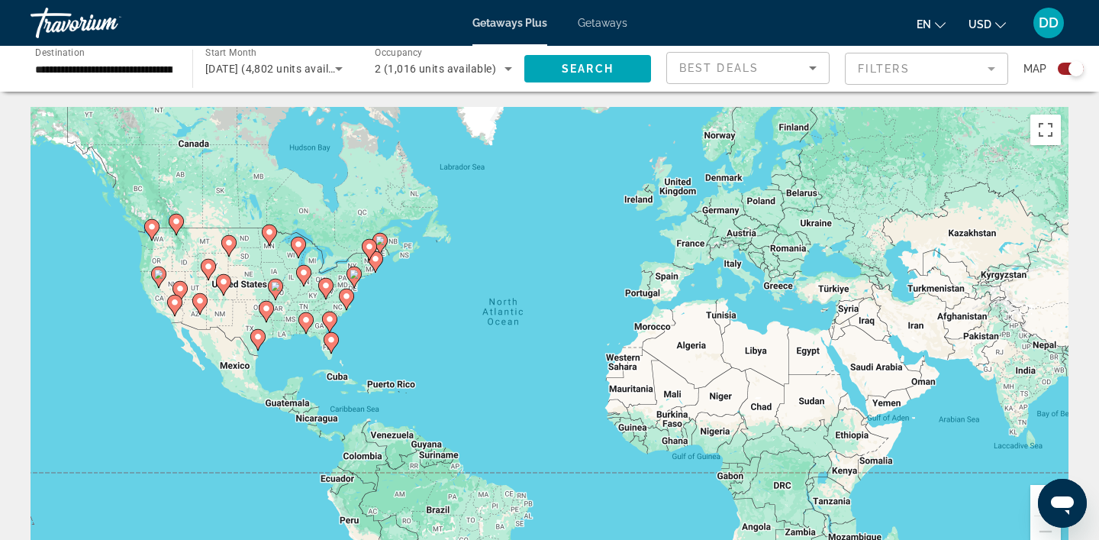
click at [335, 66] on icon "Search widget" at bounding box center [339, 69] width 18 height 18
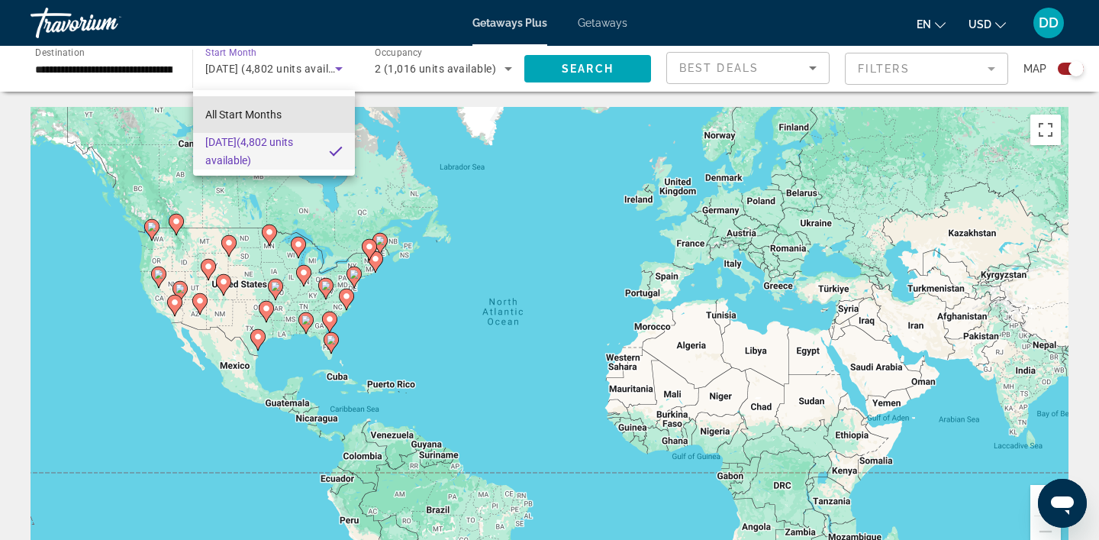
click at [259, 118] on span "All Start Months" at bounding box center [243, 114] width 76 height 12
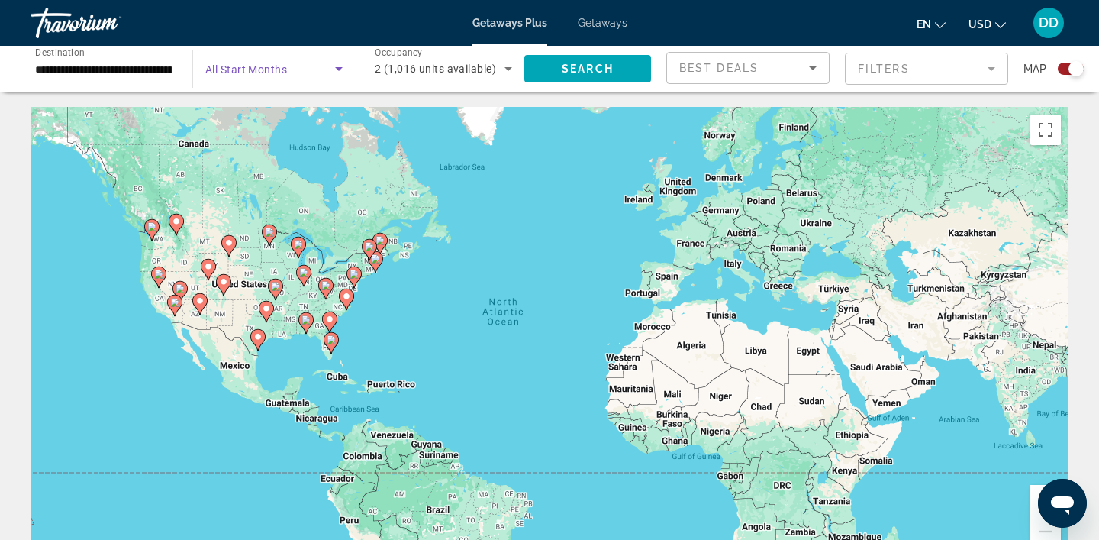
click at [337, 76] on icon "Search widget" at bounding box center [339, 69] width 18 height 18
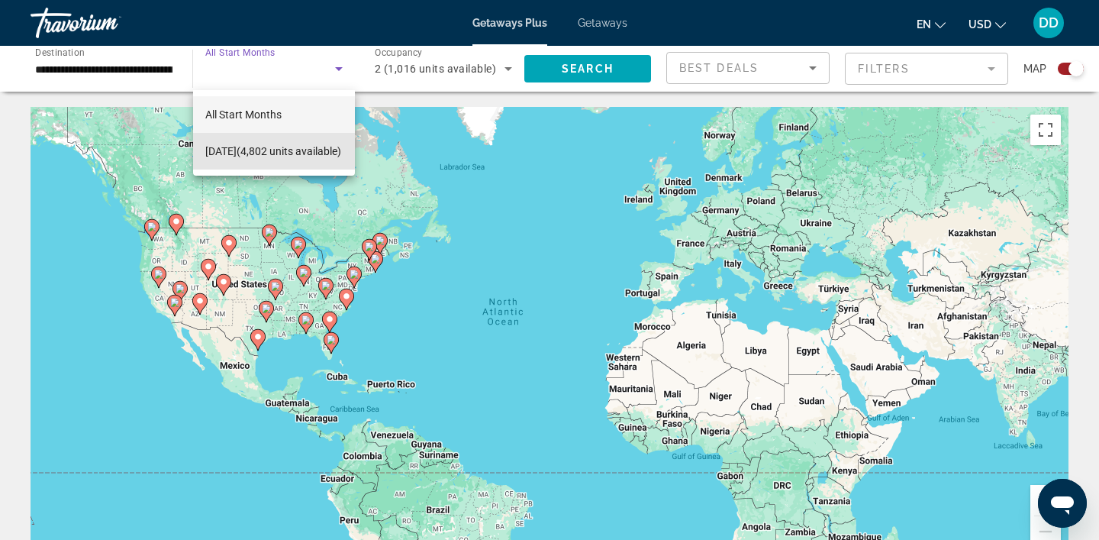
click at [243, 144] on span "[DATE] (4,802 units available)" at bounding box center [273, 151] width 136 height 18
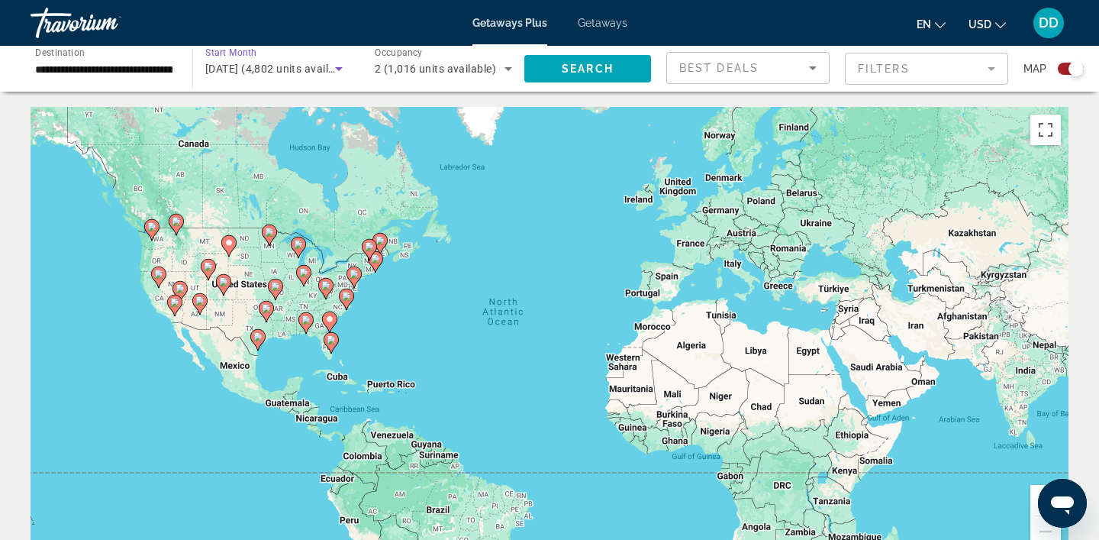
click at [342, 71] on icon "Search widget" at bounding box center [339, 69] width 18 height 18
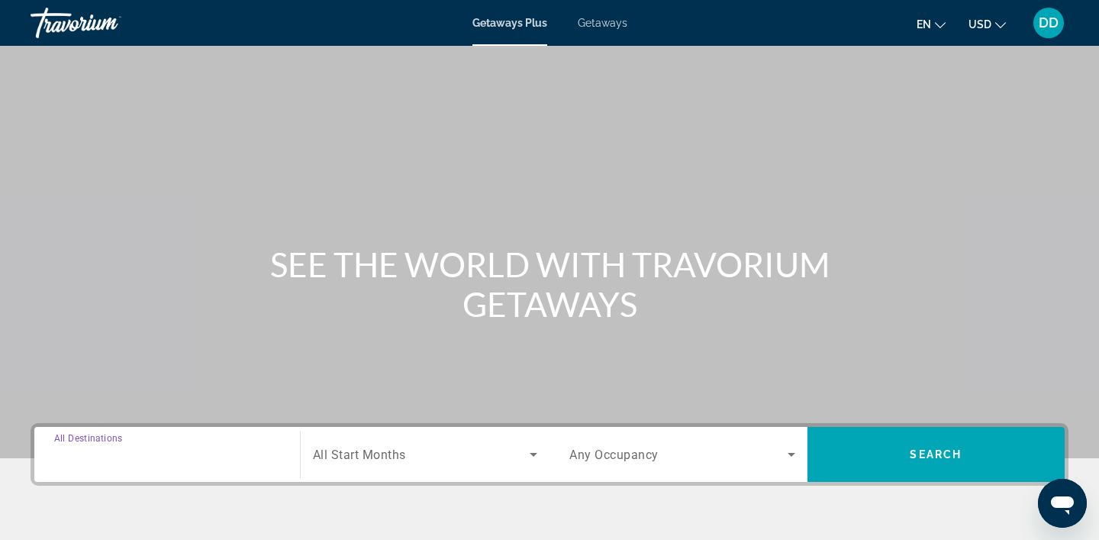
click at [235, 450] on input "Destination All Destinations" at bounding box center [167, 455] width 226 height 18
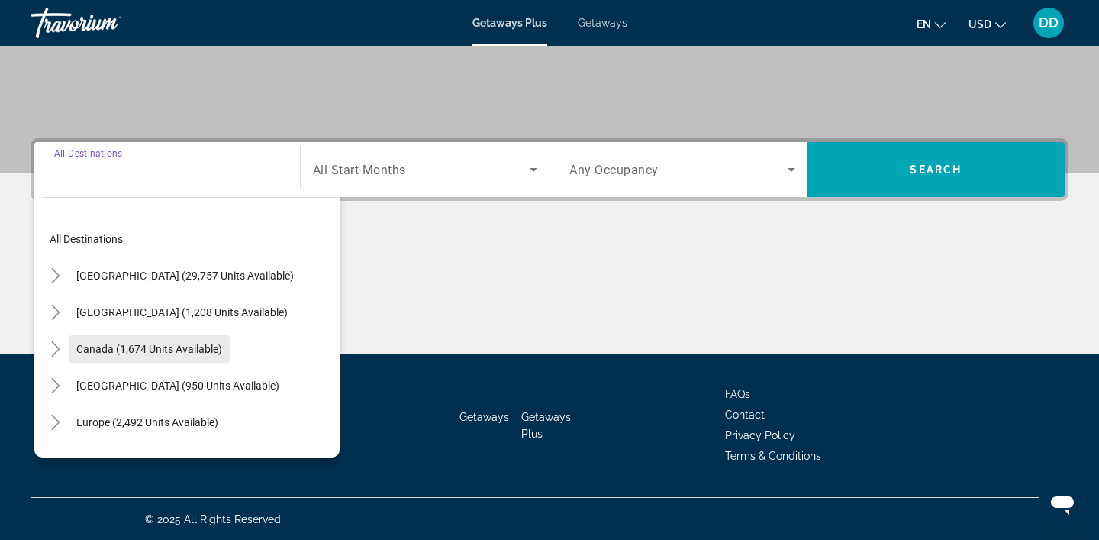
scroll to position [285, 0]
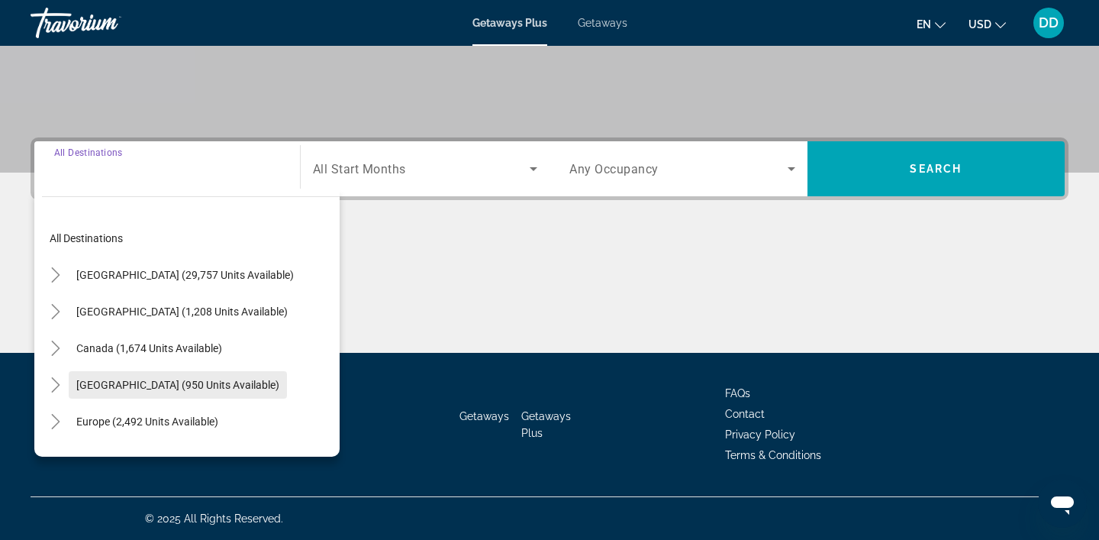
click at [105, 385] on span "[GEOGRAPHIC_DATA] (950 units available)" at bounding box center [177, 385] width 203 height 12
type input "**********"
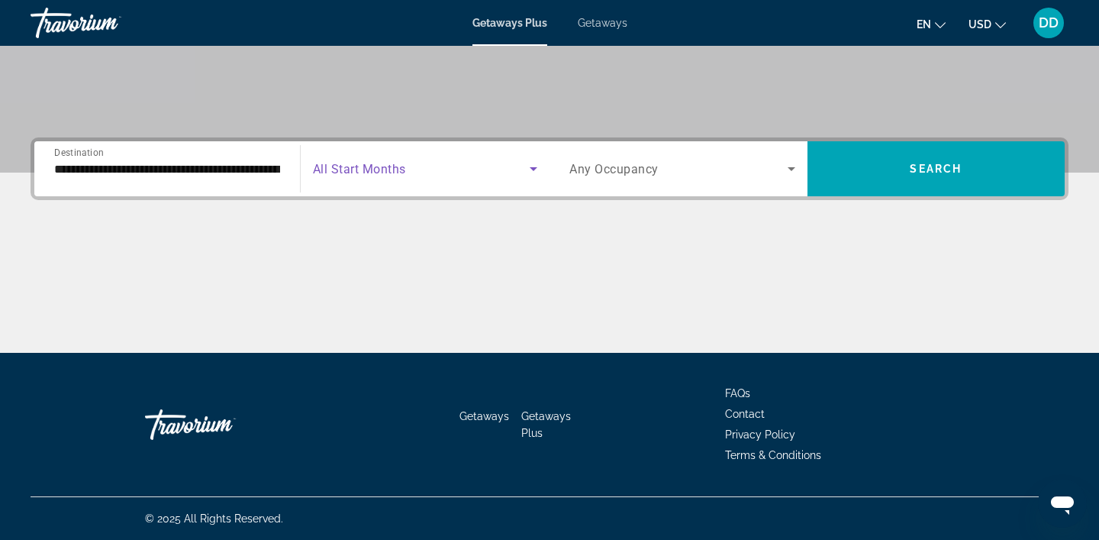
click at [502, 176] on span "Search widget" at bounding box center [422, 169] width 218 height 18
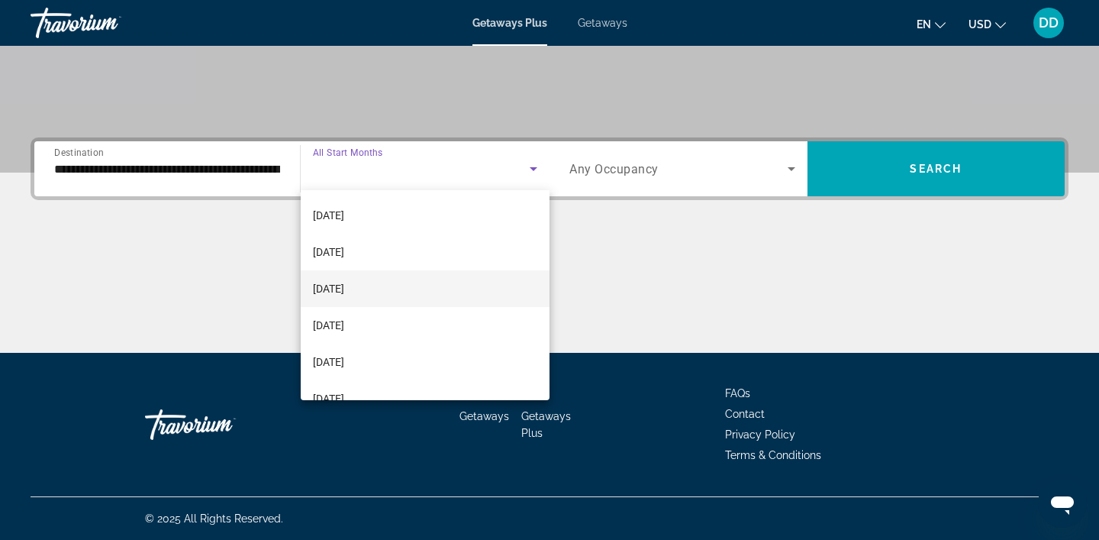
scroll to position [89, 0]
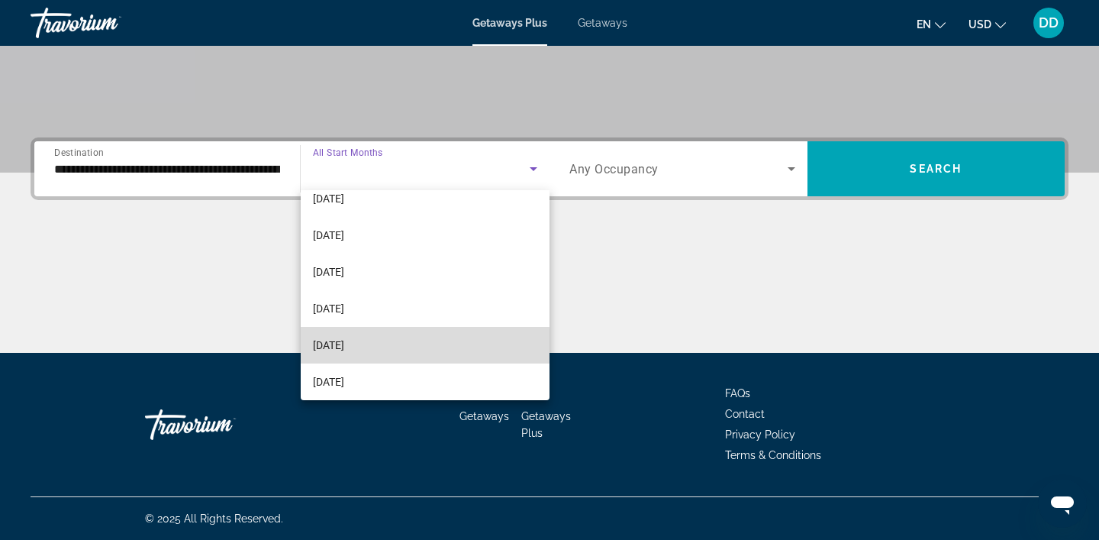
click at [344, 346] on span "[DATE]" at bounding box center [328, 345] width 31 height 18
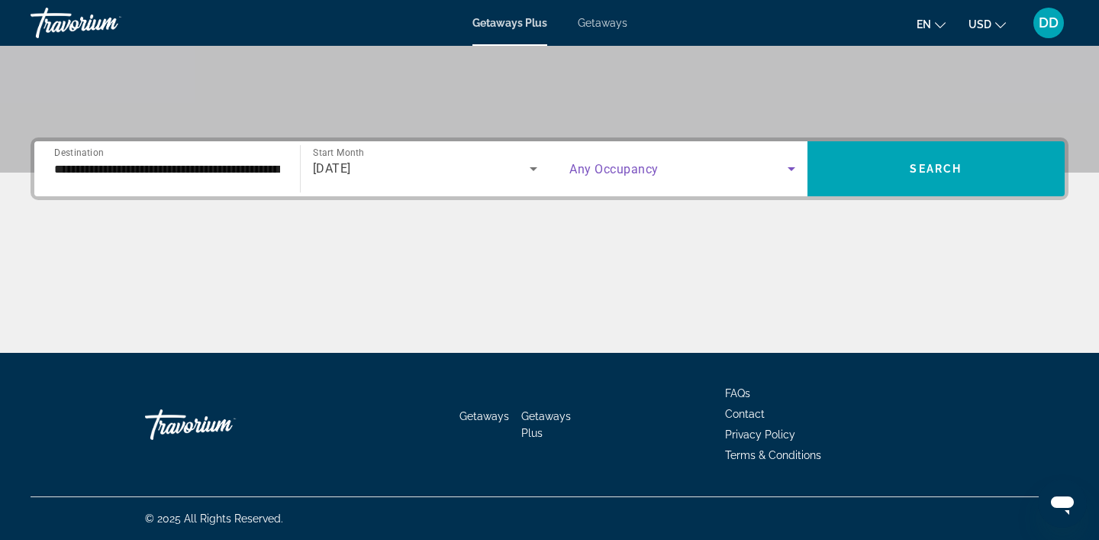
click at [792, 166] on icon "Search widget" at bounding box center [791, 169] width 18 height 18
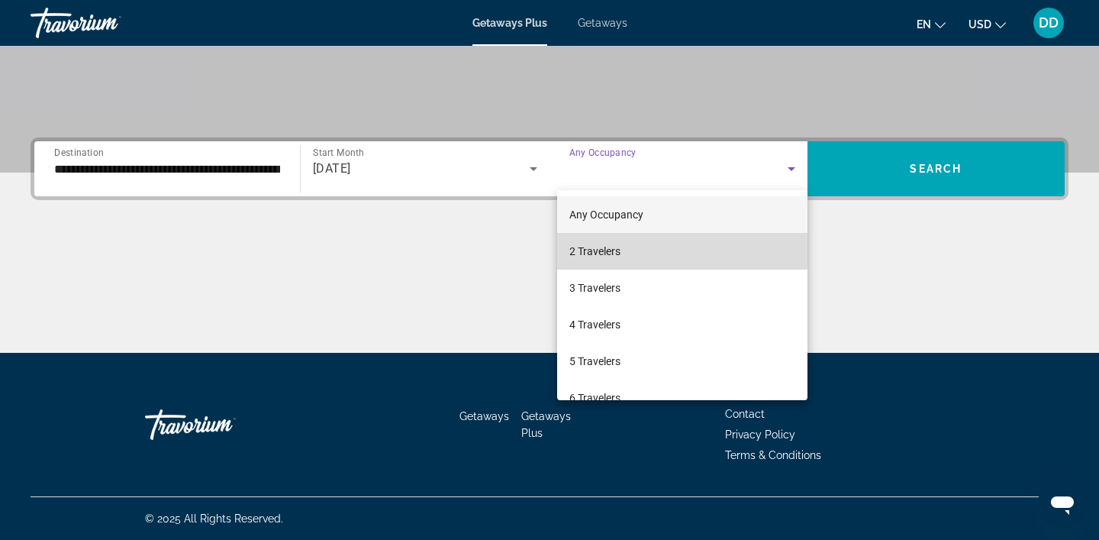
click at [617, 248] on span "2 Travelers" at bounding box center [594, 251] width 51 height 18
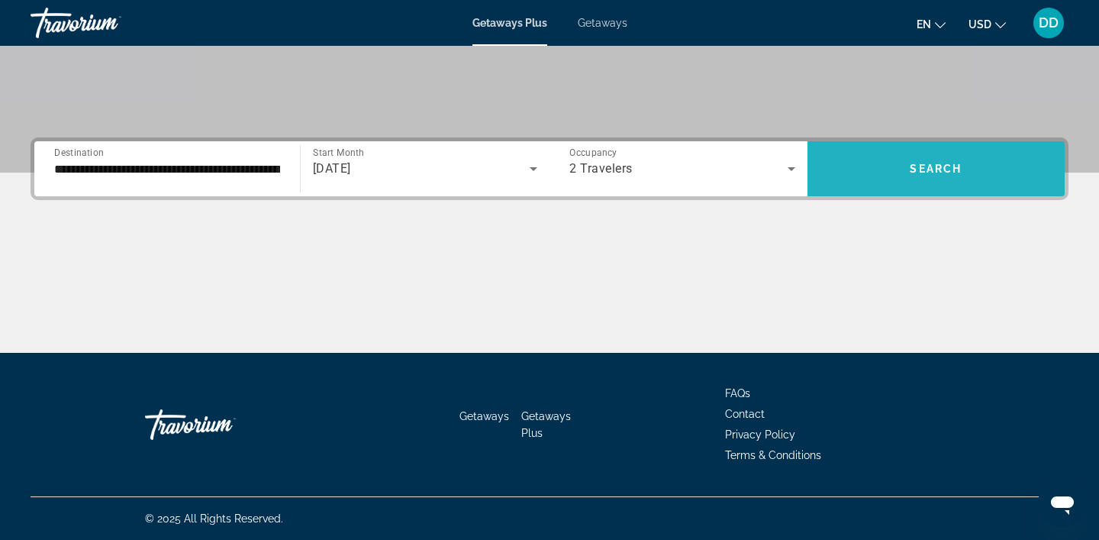
click at [935, 167] on span "Search" at bounding box center [936, 169] width 52 height 12
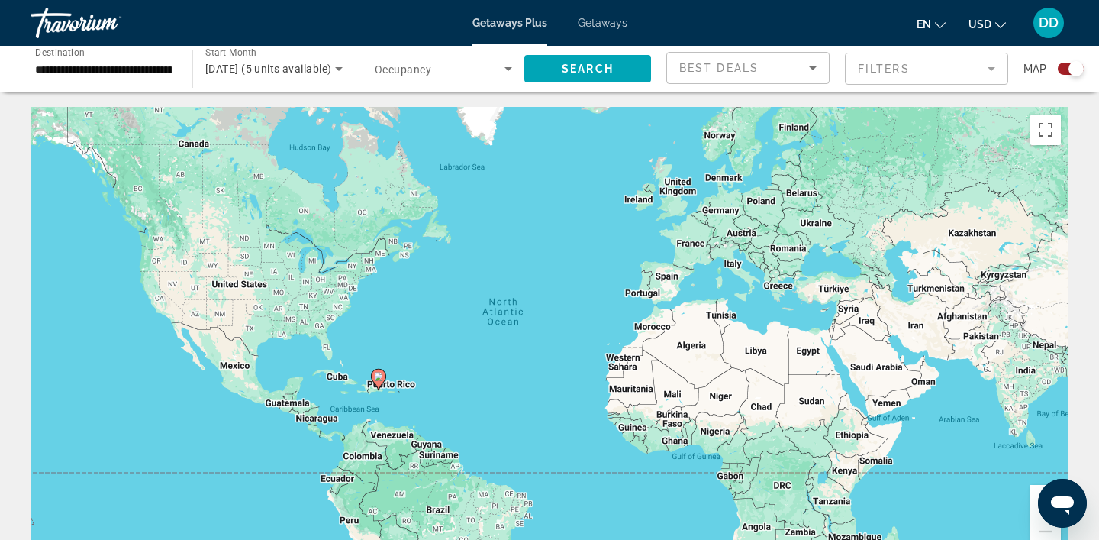
click at [1062, 73] on div "Search widget" at bounding box center [1071, 69] width 26 height 12
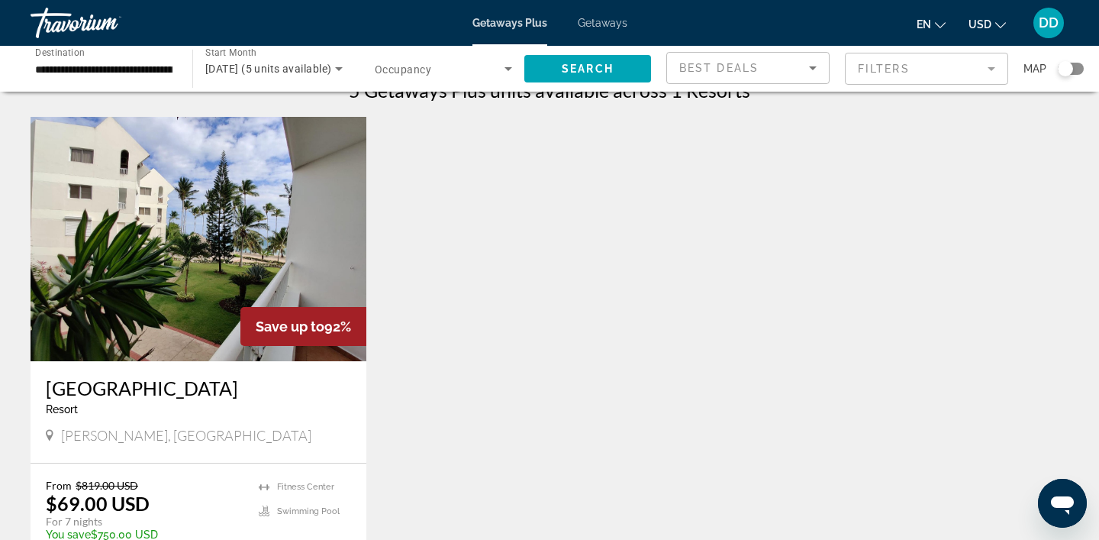
scroll to position [26, 0]
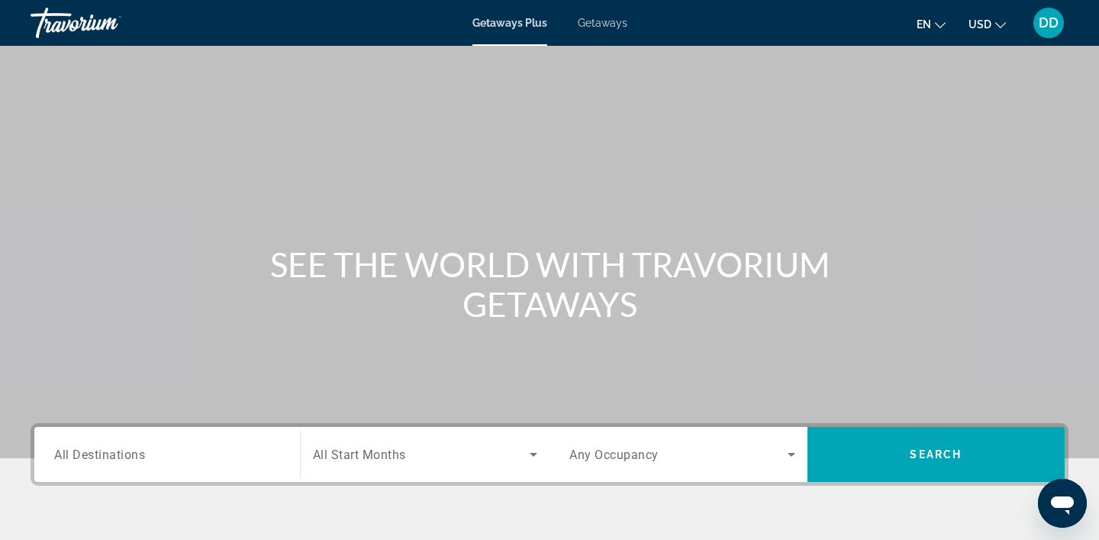
click at [215, 466] on div "Search widget" at bounding box center [167, 455] width 226 height 44
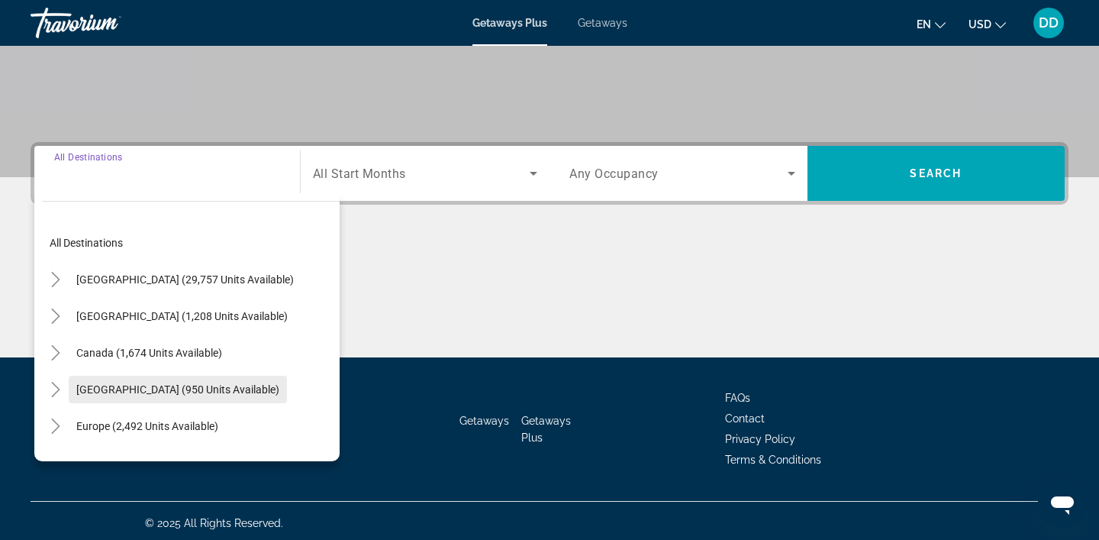
scroll to position [285, 0]
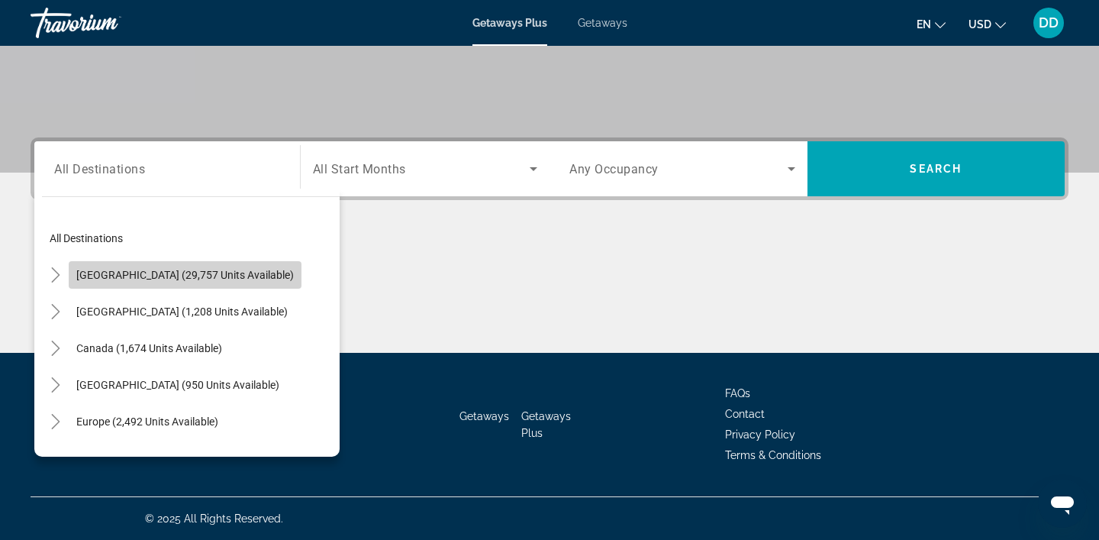
click at [217, 276] on span "[GEOGRAPHIC_DATA] (29,757 units available)" at bounding box center [185, 275] width 218 height 12
type input "**********"
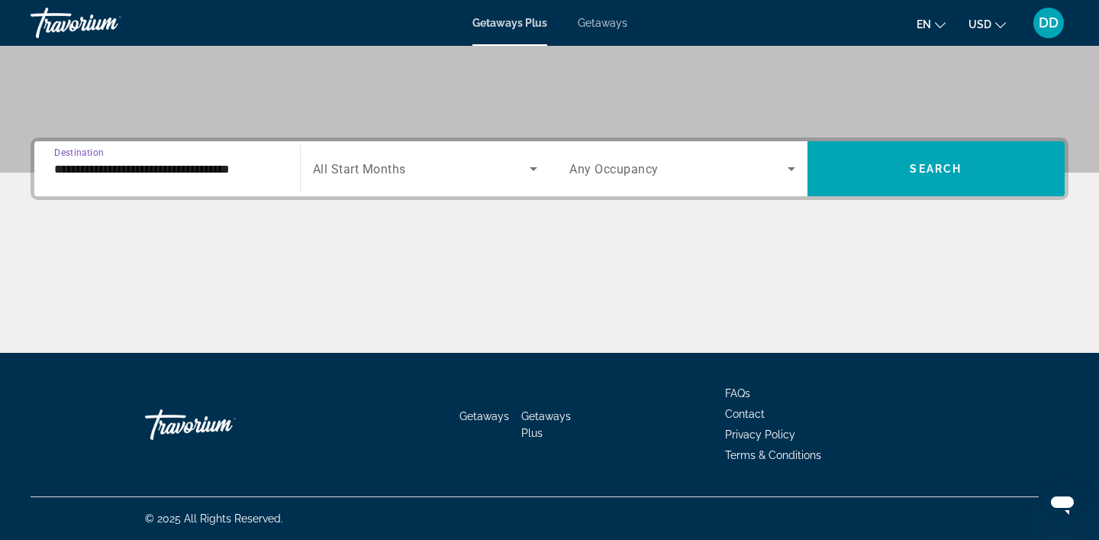
click at [534, 168] on icon "Search widget" at bounding box center [534, 169] width 8 height 4
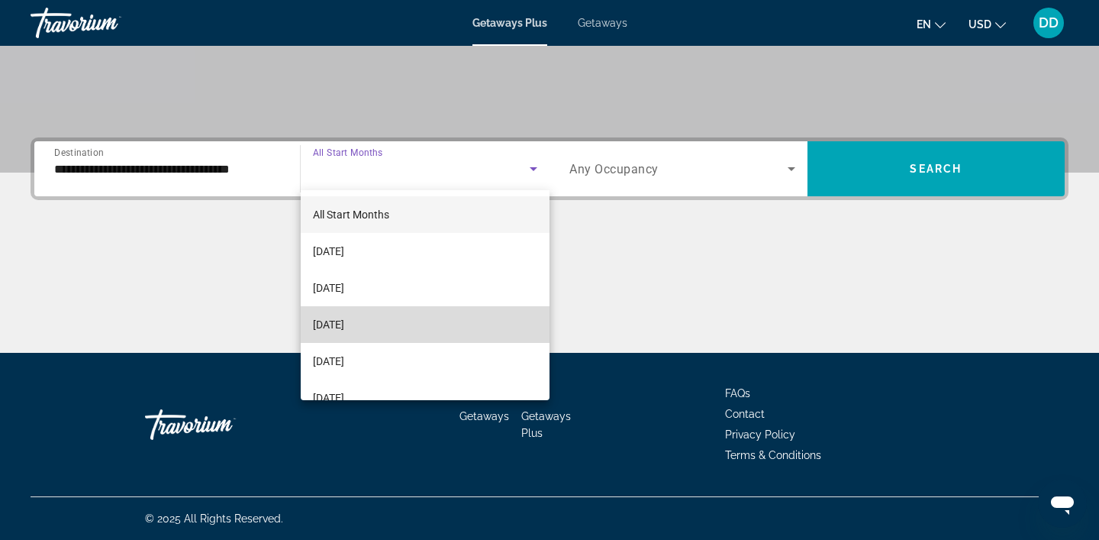
click at [344, 329] on span "[DATE]" at bounding box center [328, 324] width 31 height 18
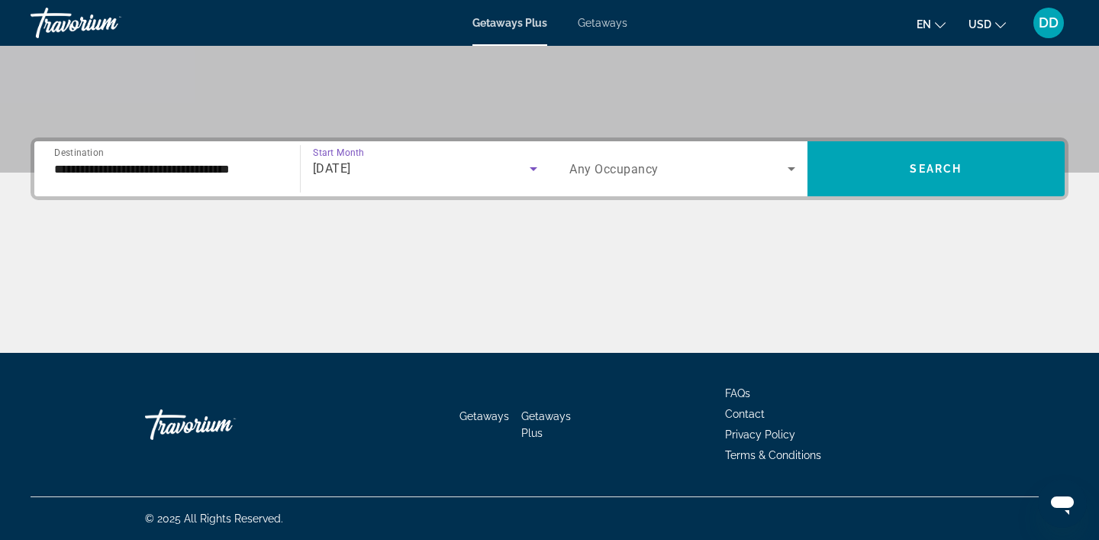
click at [774, 166] on span "Search widget" at bounding box center [678, 169] width 218 height 18
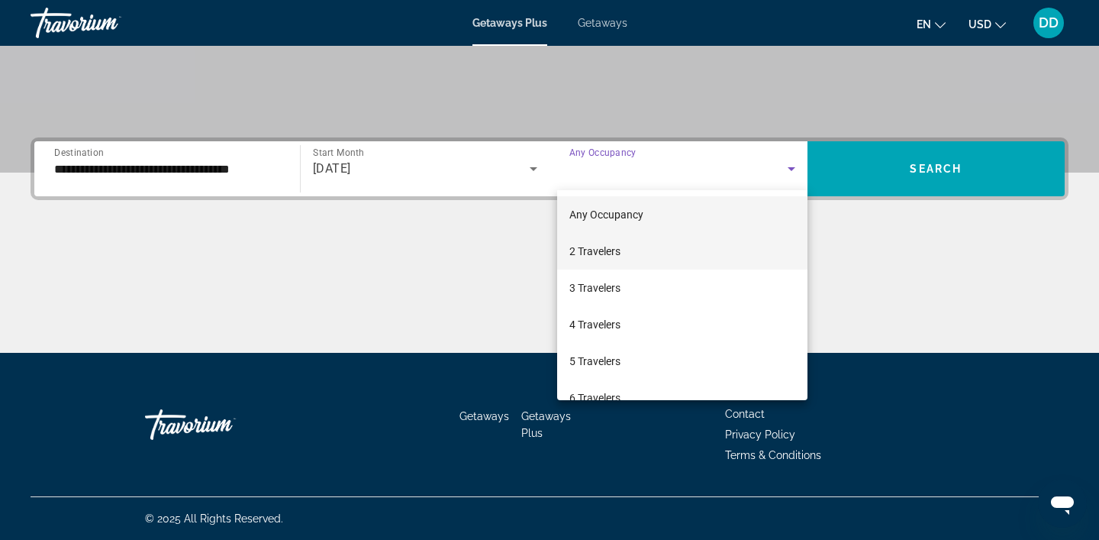
click at [614, 249] on span "2 Travelers" at bounding box center [594, 251] width 51 height 18
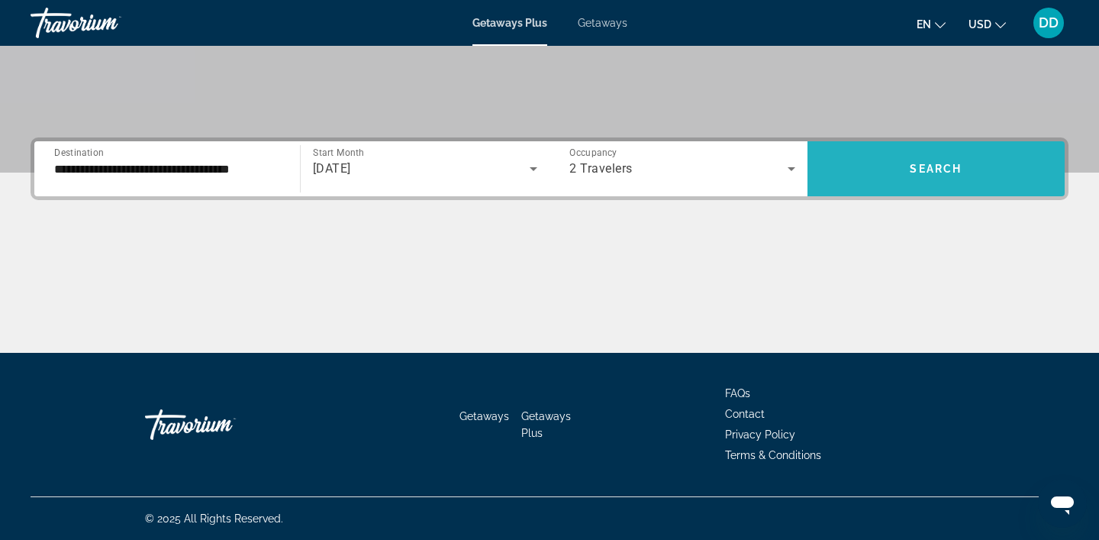
click at [948, 173] on span "Search" at bounding box center [936, 169] width 52 height 12
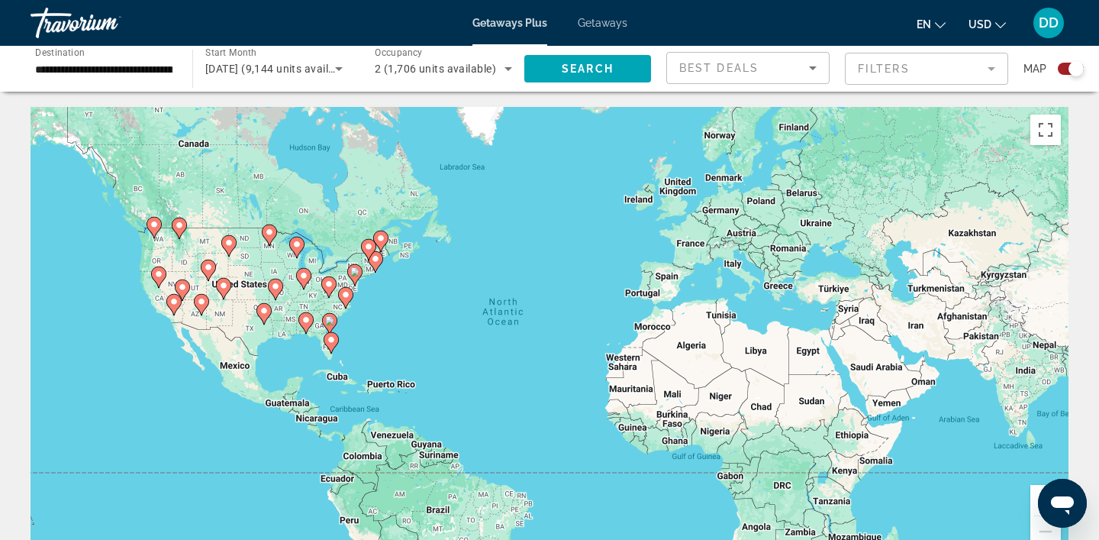
click at [1056, 69] on div "Search widget" at bounding box center [1064, 69] width 37 height 12
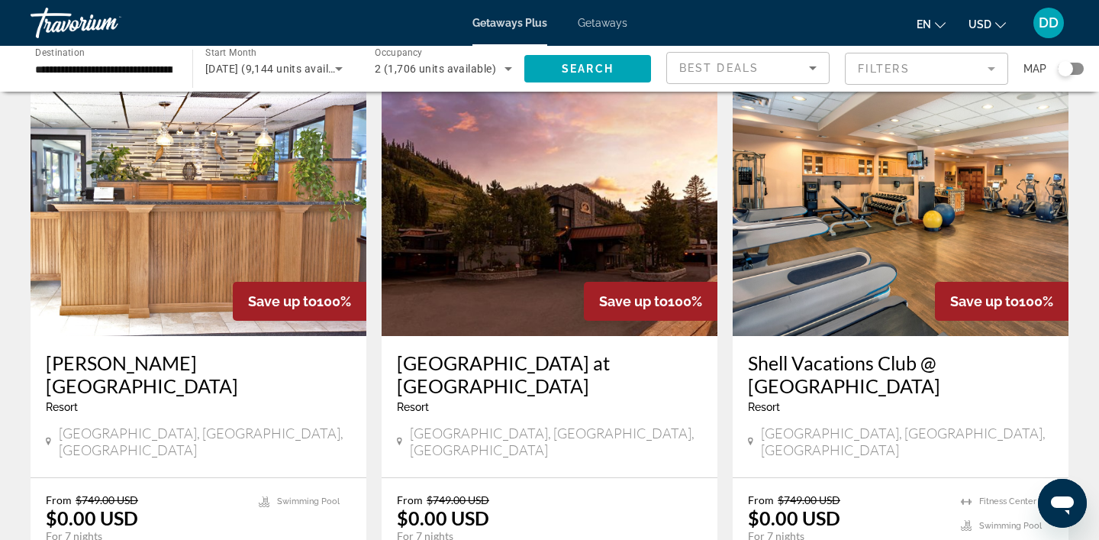
scroll to position [58, 0]
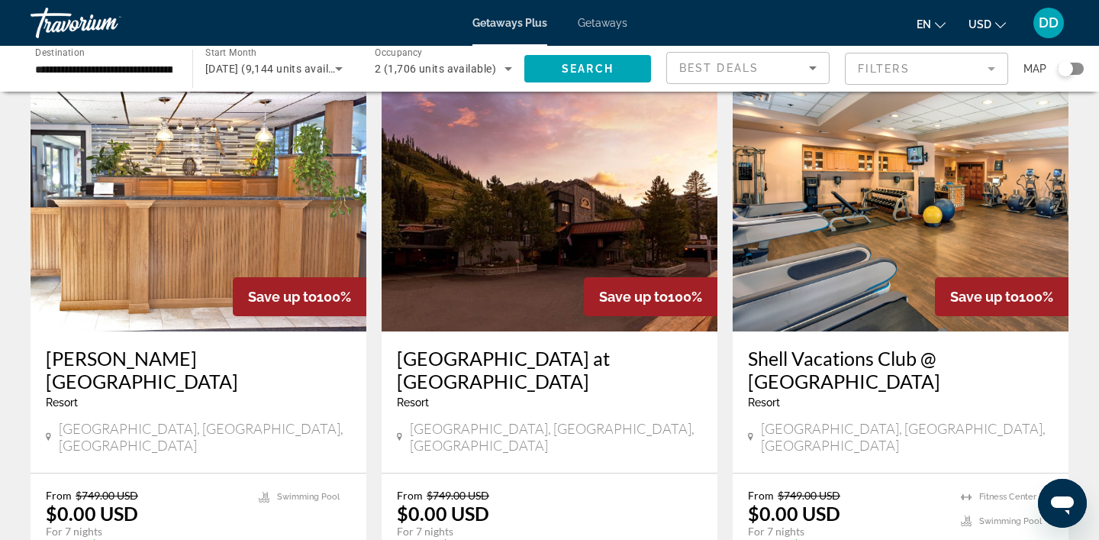
click at [874, 406] on div "Resort - This is an adults only resort" at bounding box center [900, 402] width 305 height 12
click at [900, 288] on img "Main content" at bounding box center [901, 209] width 336 height 244
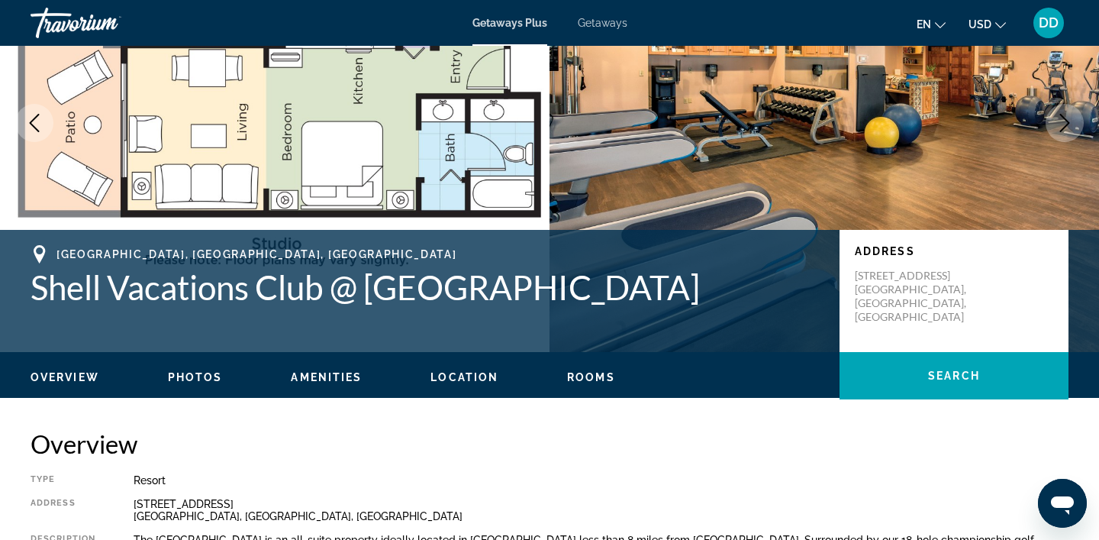
scroll to position [150, 0]
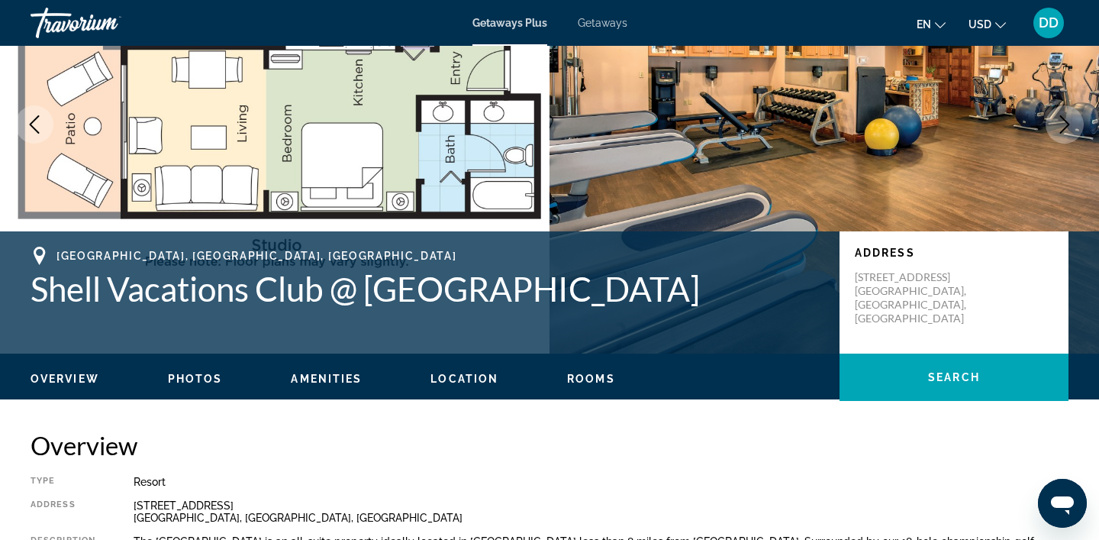
click at [589, 382] on span "Rooms" at bounding box center [591, 378] width 48 height 12
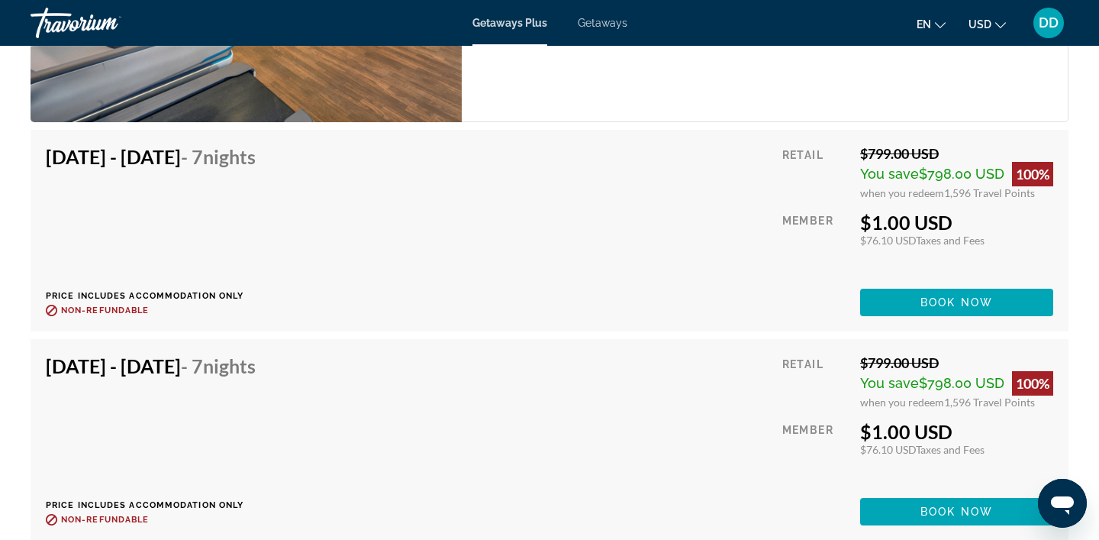
scroll to position [4351, 0]
